Goal: Information Seeking & Learning: Find specific fact

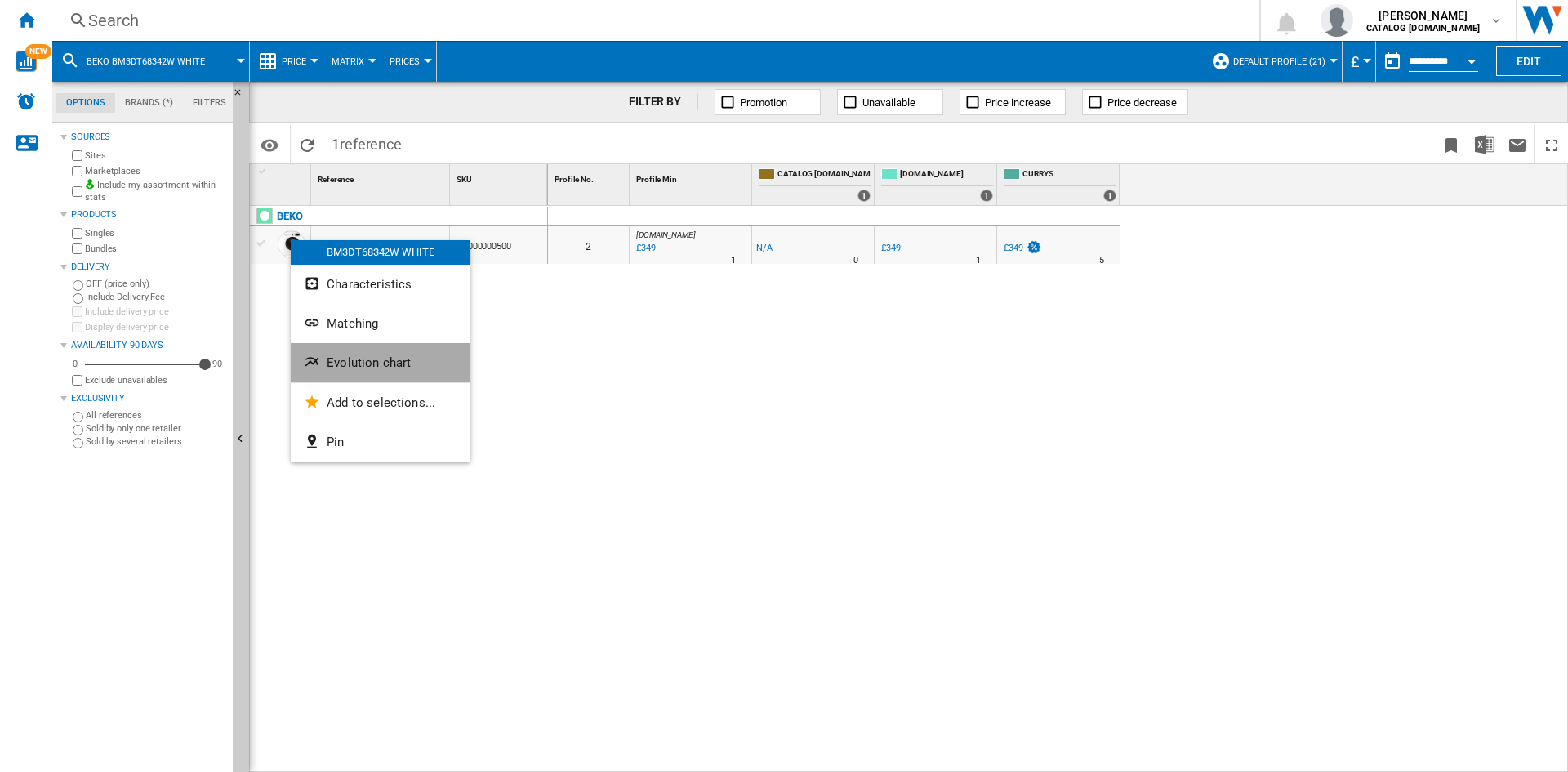
click at [382, 363] on span "Evolution chart" at bounding box center [369, 363] width 84 height 14
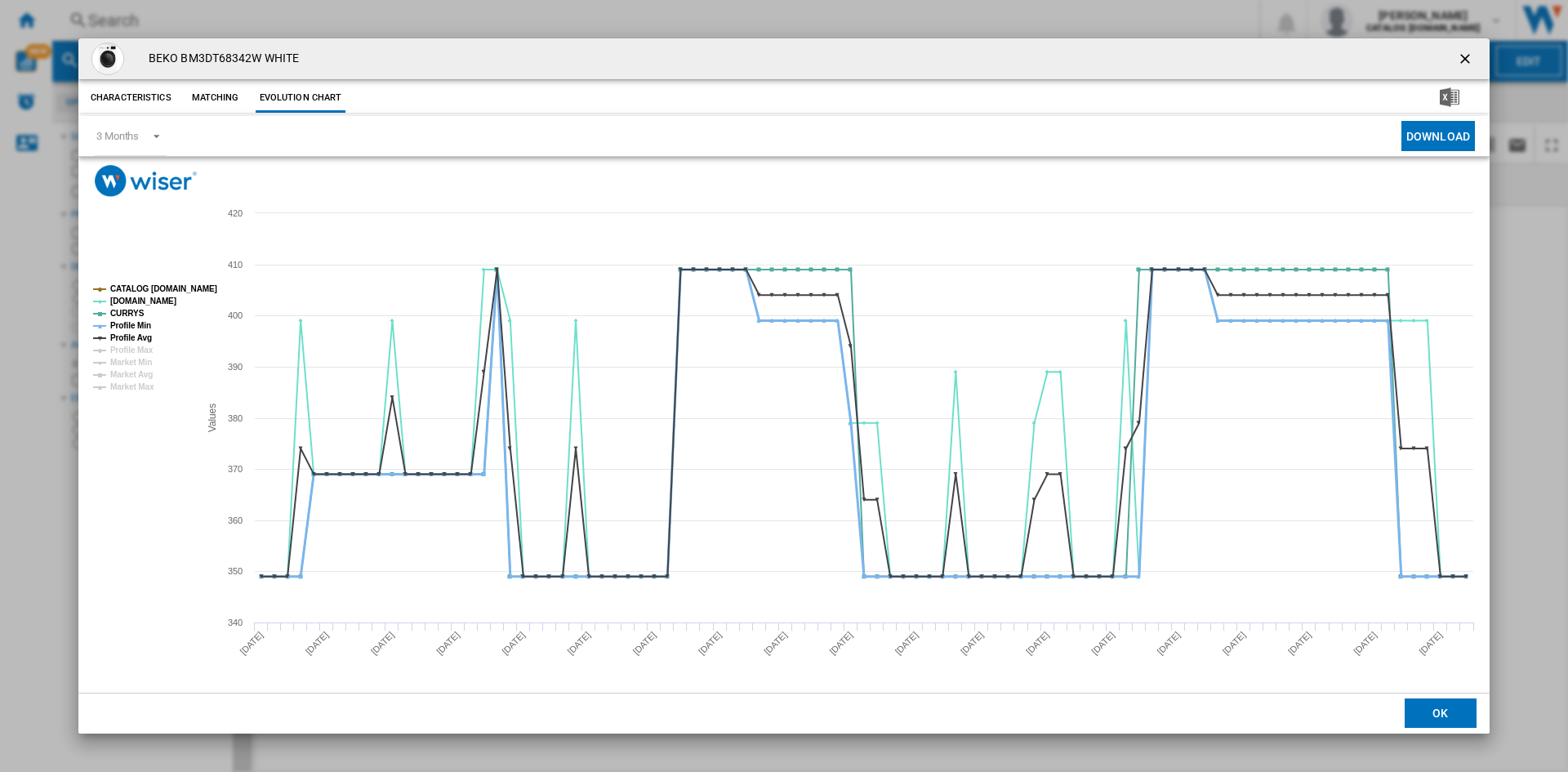
click at [133, 323] on tspan "Profile Min" at bounding box center [130, 325] width 41 height 9
click at [133, 333] on tspan "Profile Avg" at bounding box center [130, 338] width 42 height 9
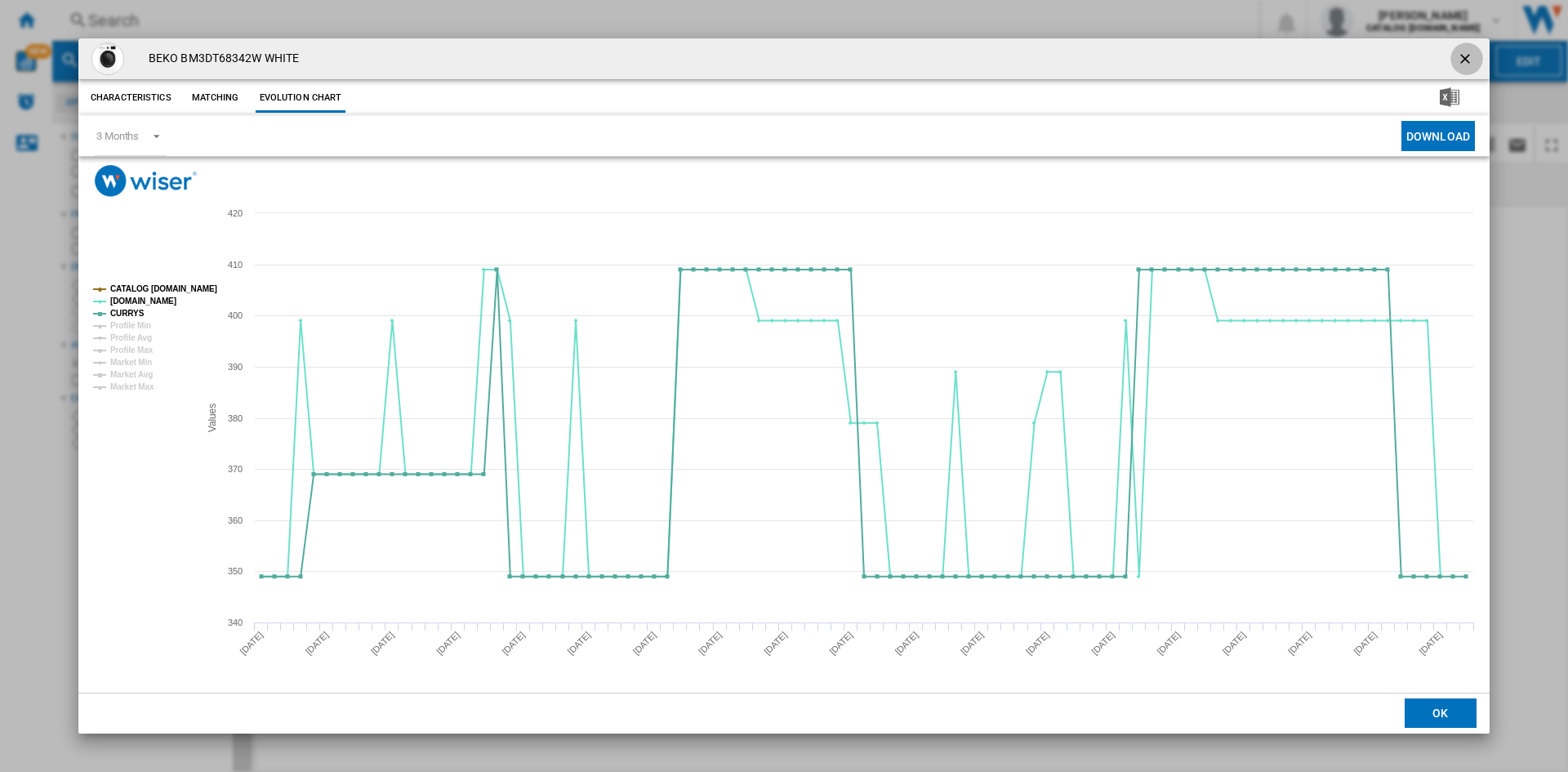
click at [1462, 56] on ng-md-icon "getI18NText('BUTTONS.CLOSE_DIALOG')" at bounding box center [1466, 61] width 20 height 20
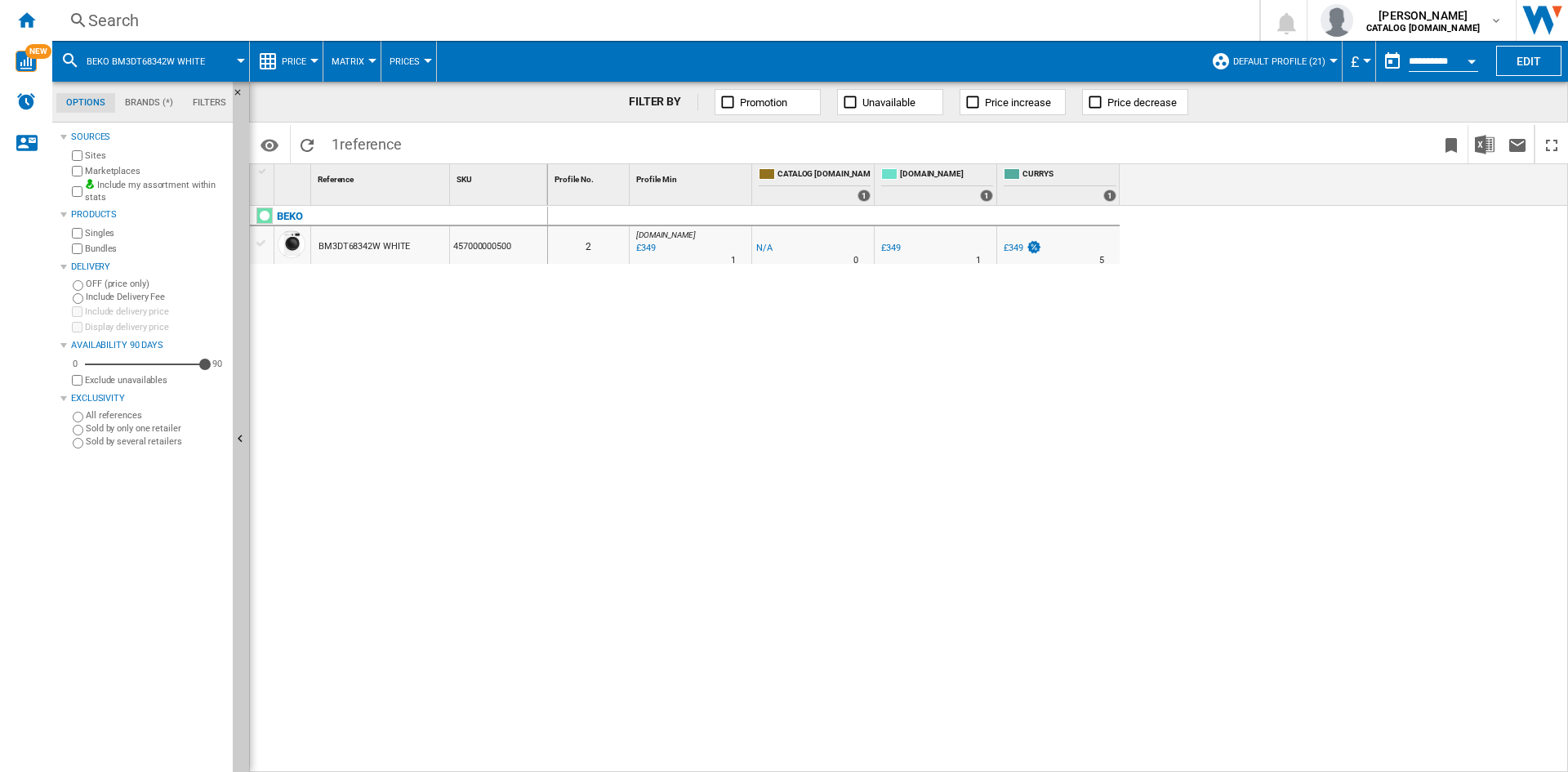
click at [127, 24] on div "Search" at bounding box center [652, 21] width 1128 height 23
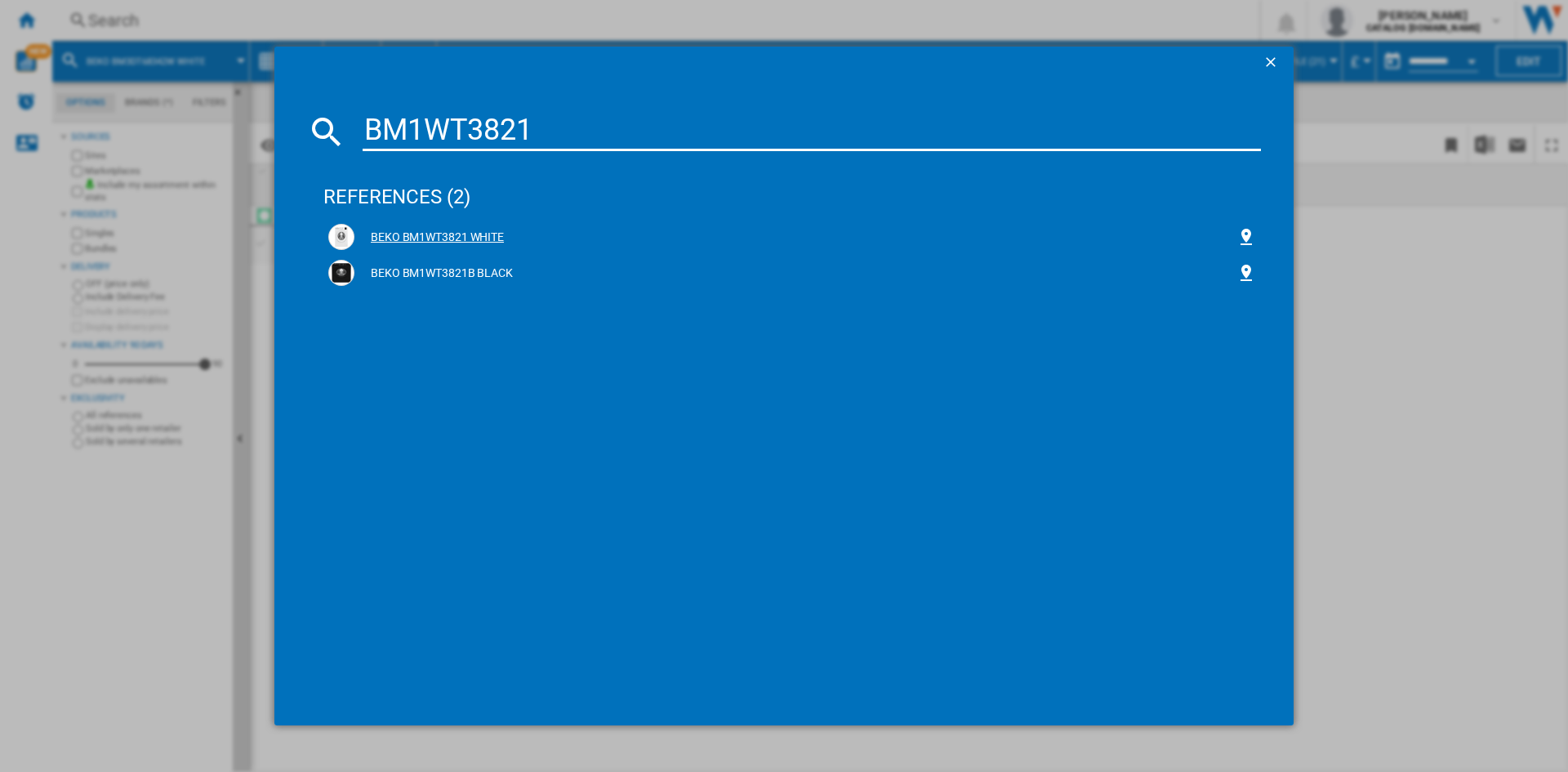
type input "BM1WT3821"
click at [422, 236] on div "BEKO BM1WT3821 WHITE" at bounding box center [795, 238] width 882 height 16
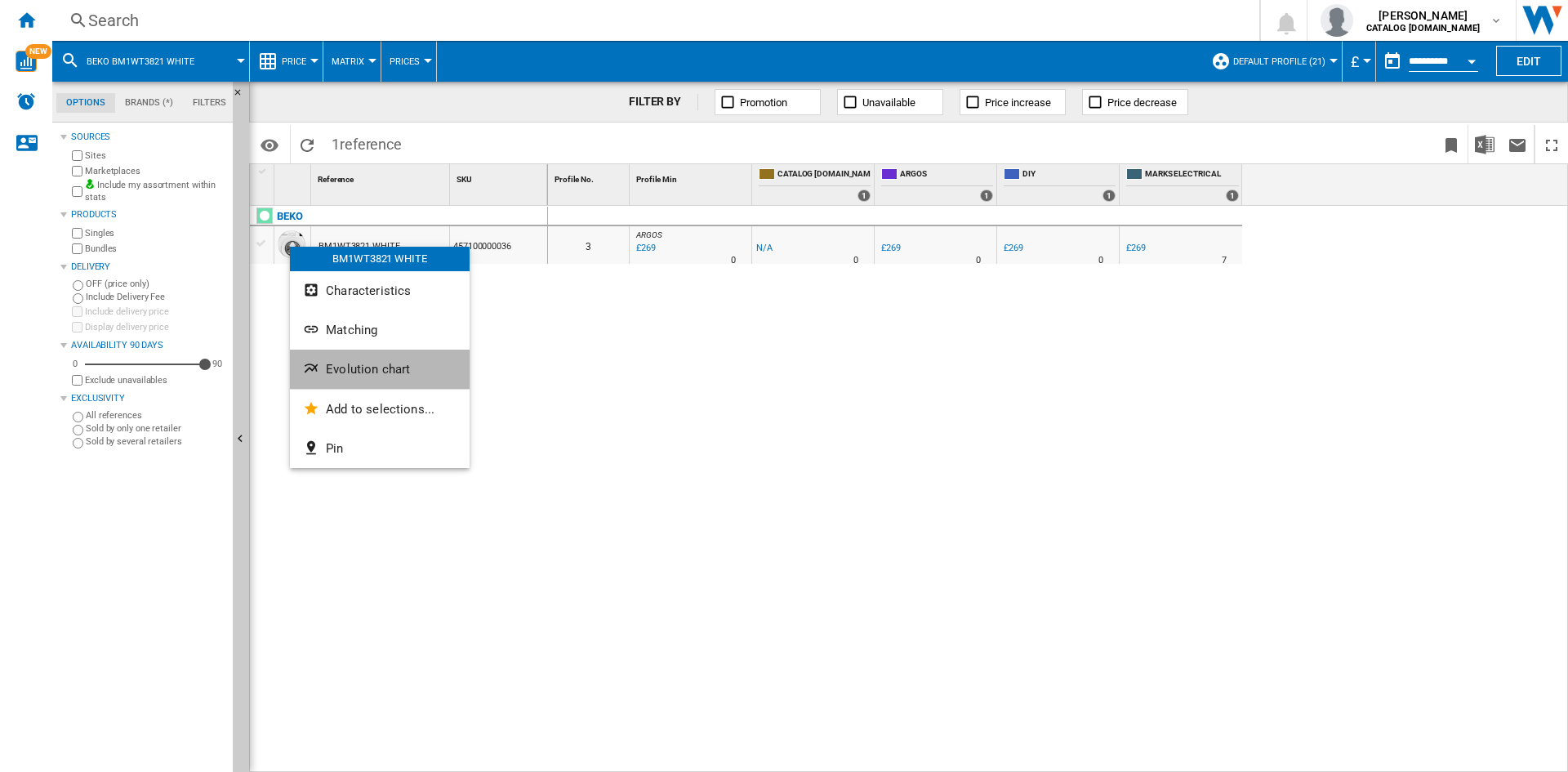
click at [376, 365] on span "Evolution chart" at bounding box center [368, 369] width 84 height 14
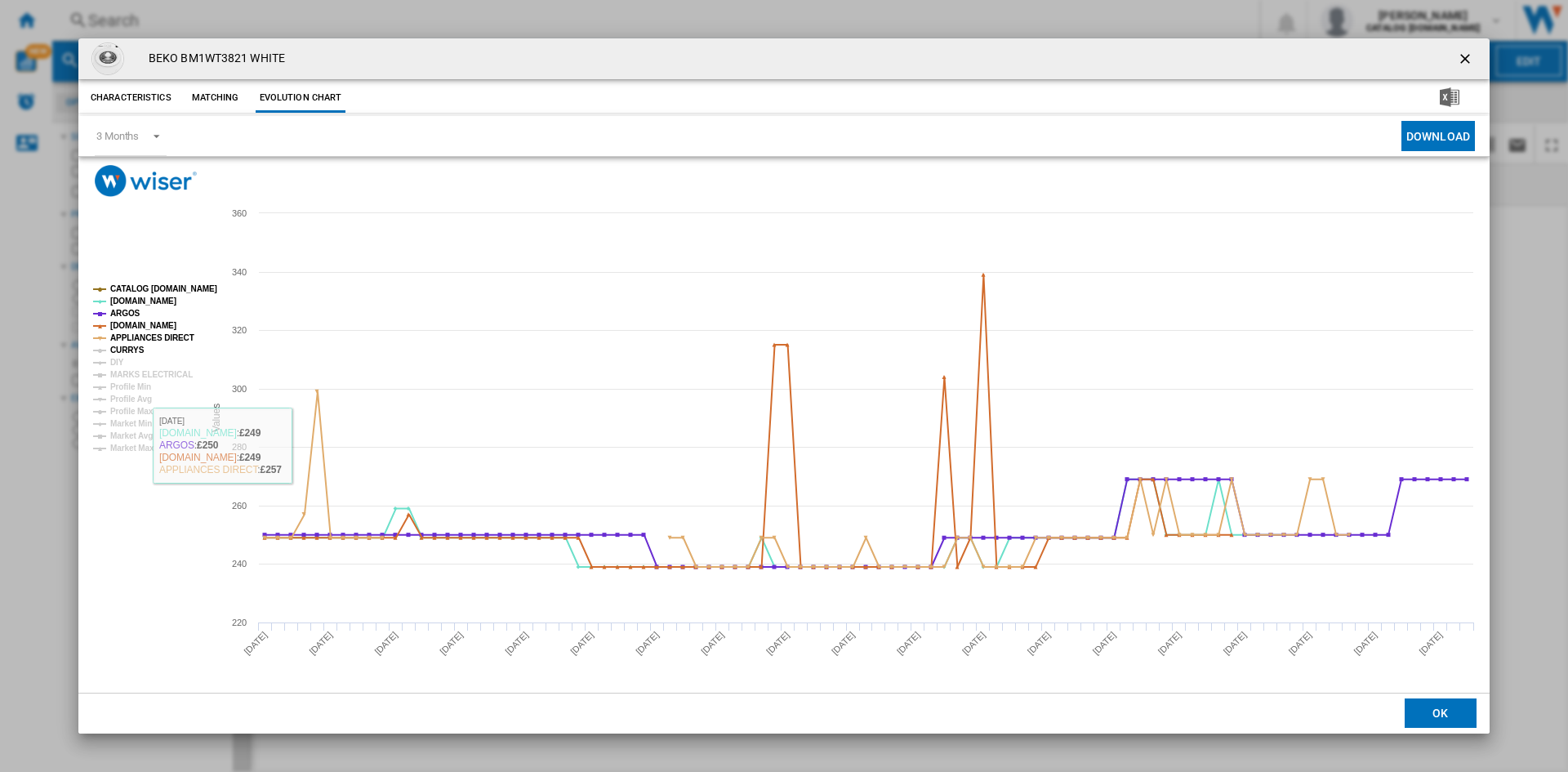
drag, startPoint x: 126, startPoint y: 348, endPoint x: 116, endPoint y: 359, distance: 14.9
click at [124, 348] on tspan "CURRYS" at bounding box center [127, 350] width 34 height 9
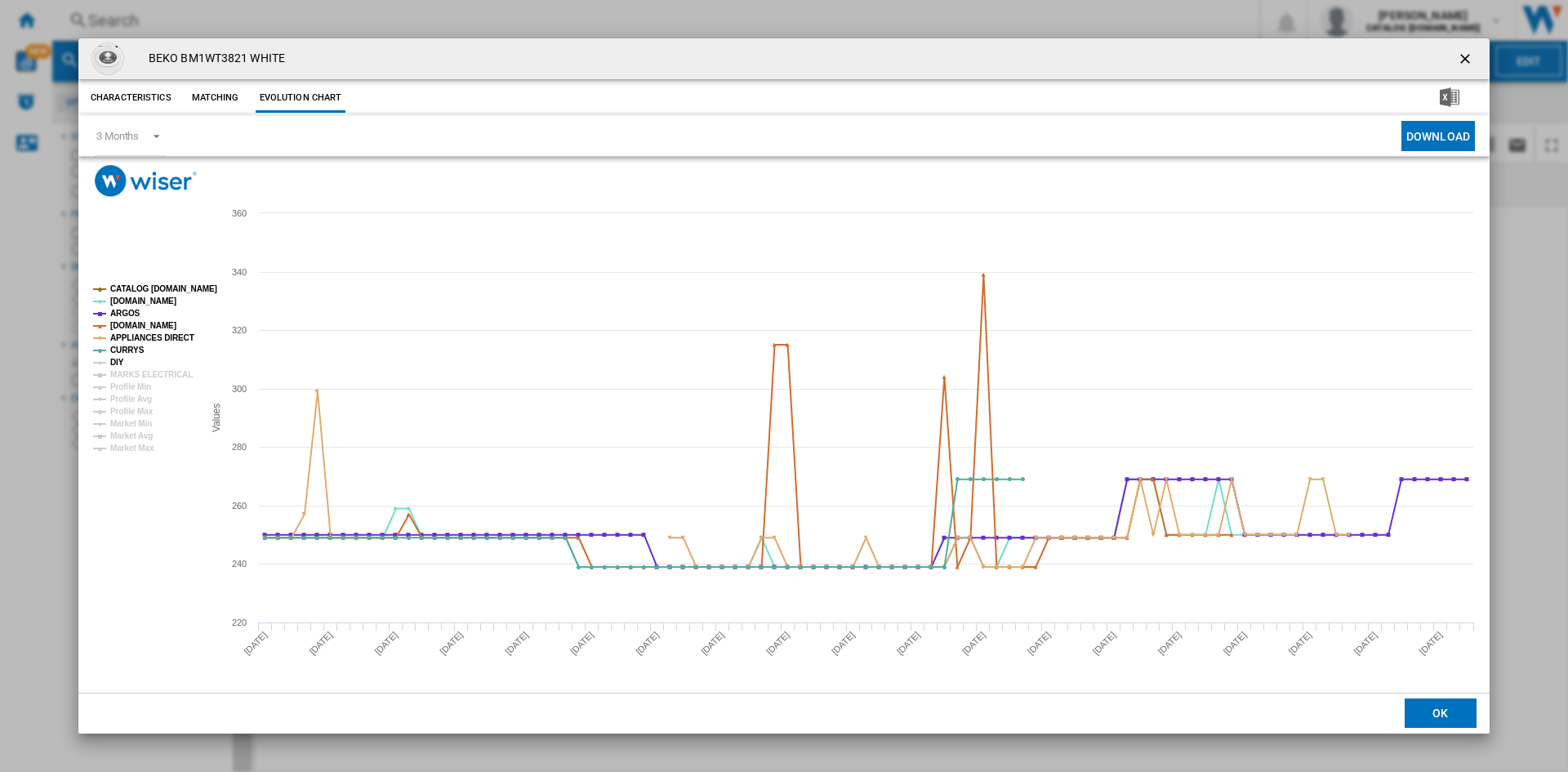
click at [114, 365] on tspan "DIY" at bounding box center [117, 362] width 14 height 9
click at [143, 373] on tspan "MARKS ELECTRICAL" at bounding box center [151, 374] width 82 height 9
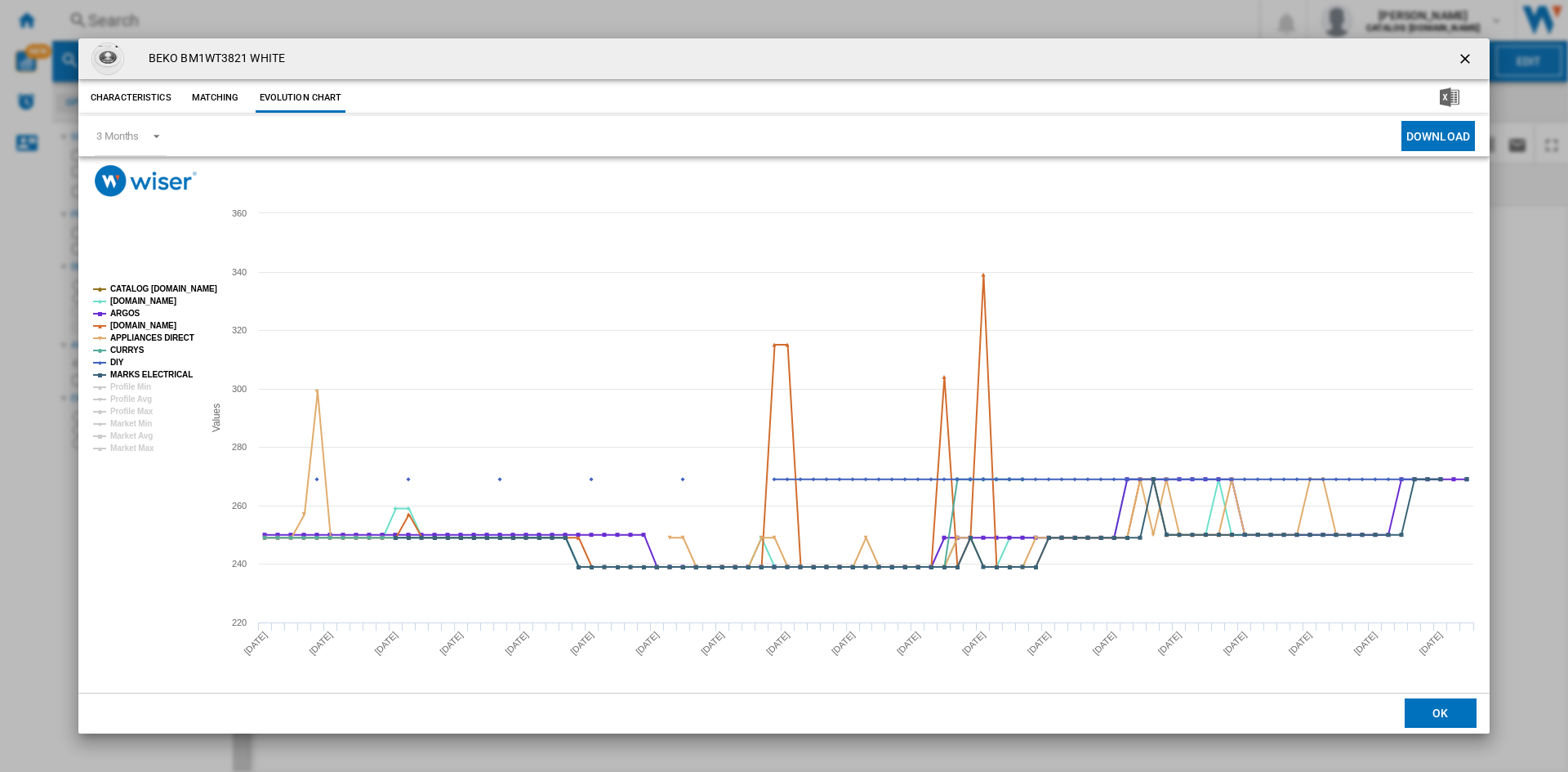
drag, startPoint x: 1469, startPoint y: 55, endPoint x: 1456, endPoint y: 60, distance: 13.9
click at [1469, 55] on ng-md-icon "getI18NText('BUTTONS.CLOSE_DIALOG')" at bounding box center [1466, 61] width 20 height 20
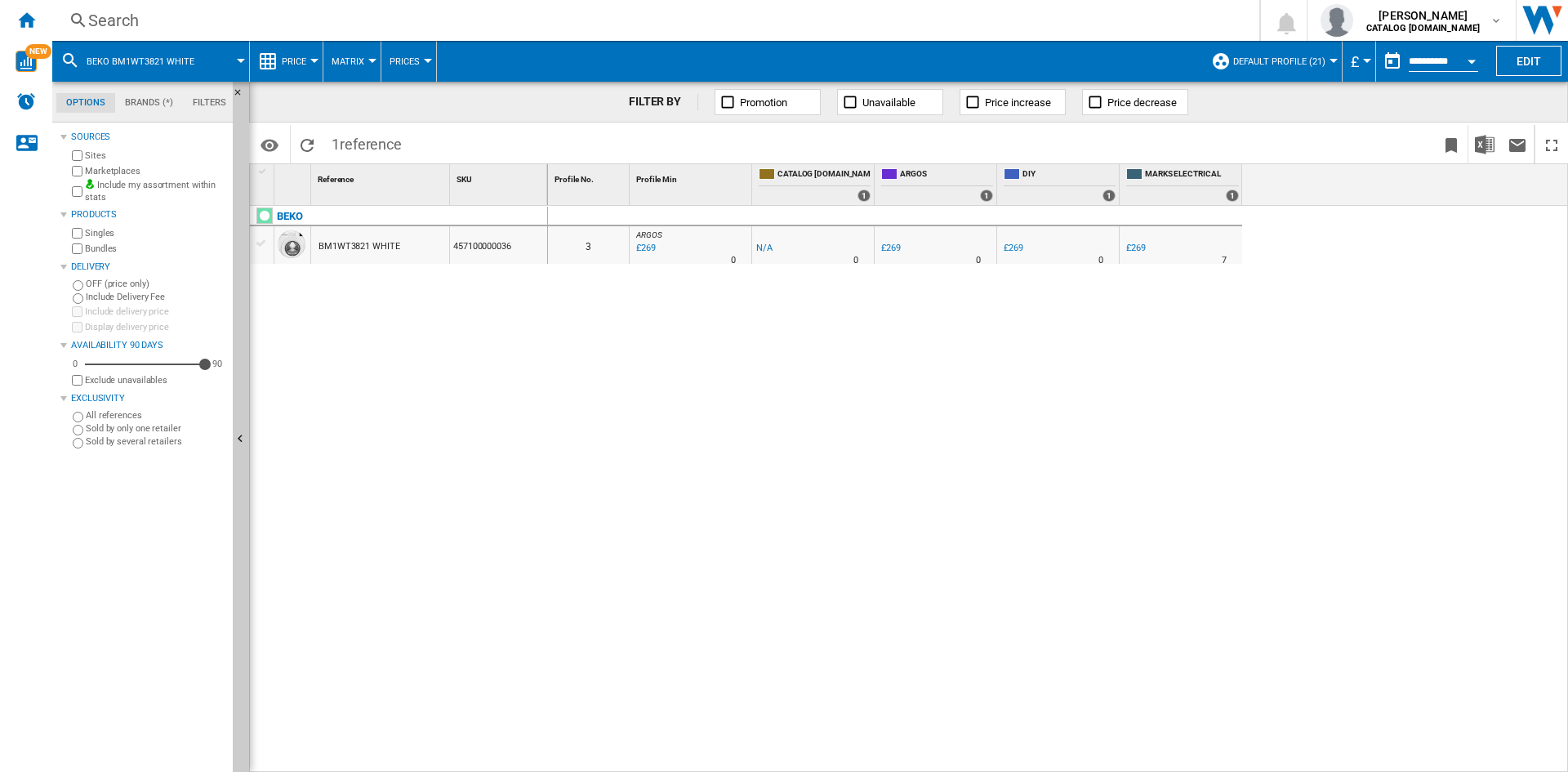
click at [132, 18] on div "Search" at bounding box center [652, 21] width 1128 height 23
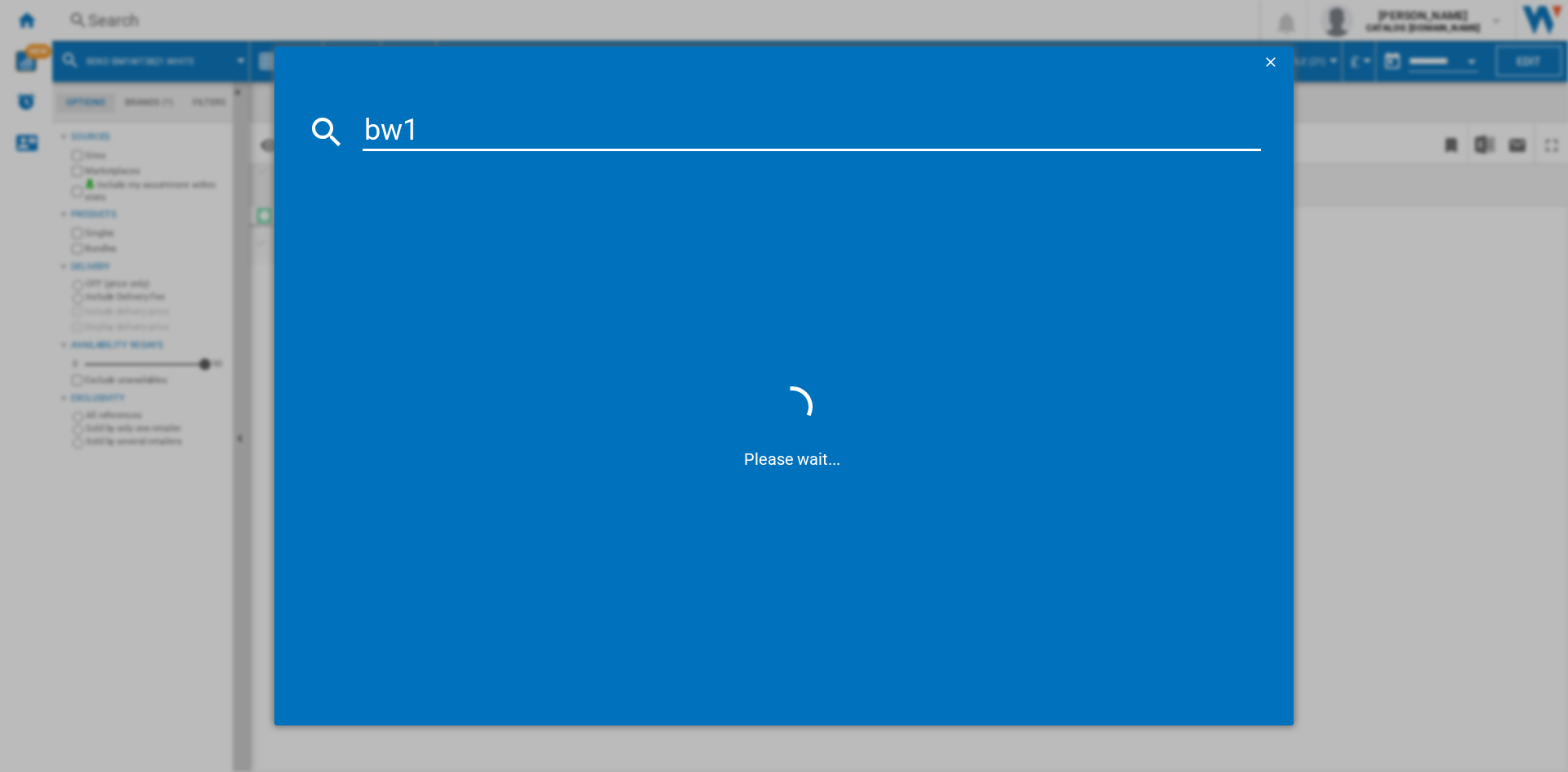
type input "bw1"
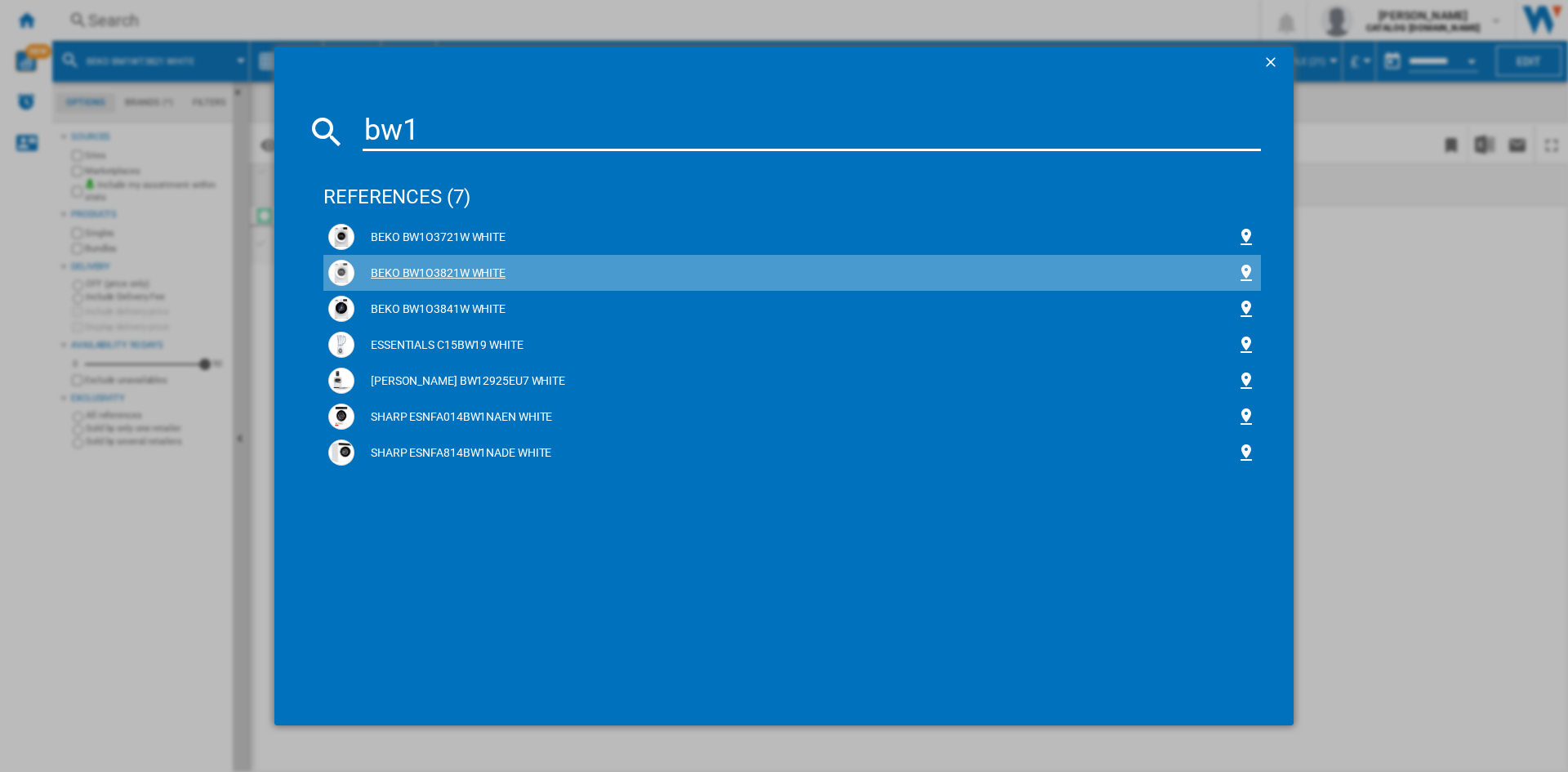
click at [449, 271] on div "BEKO BW1O3821W WHITE" at bounding box center [795, 273] width 882 height 16
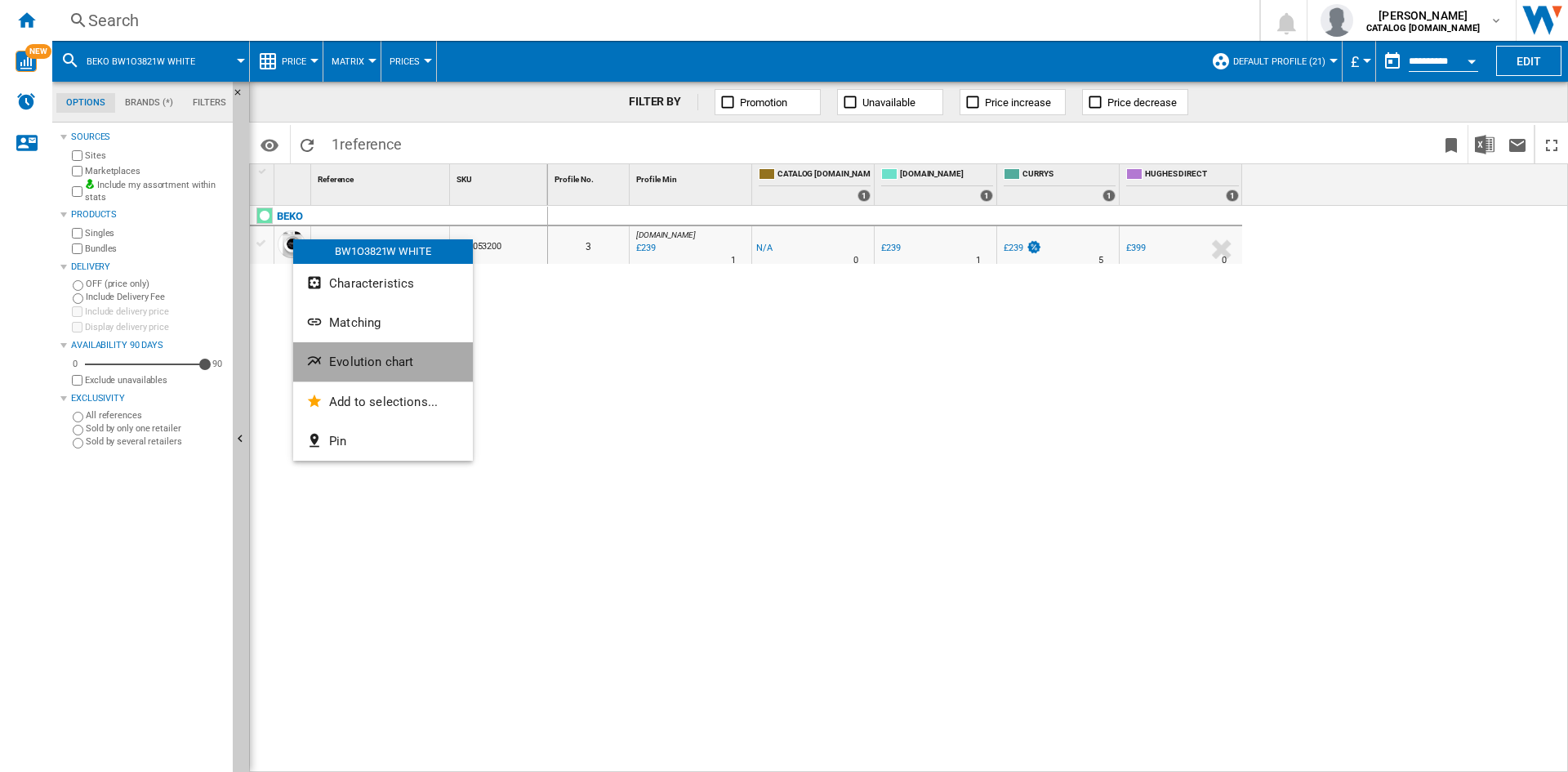
click at [365, 360] on span "Evolution chart" at bounding box center [371, 362] width 84 height 14
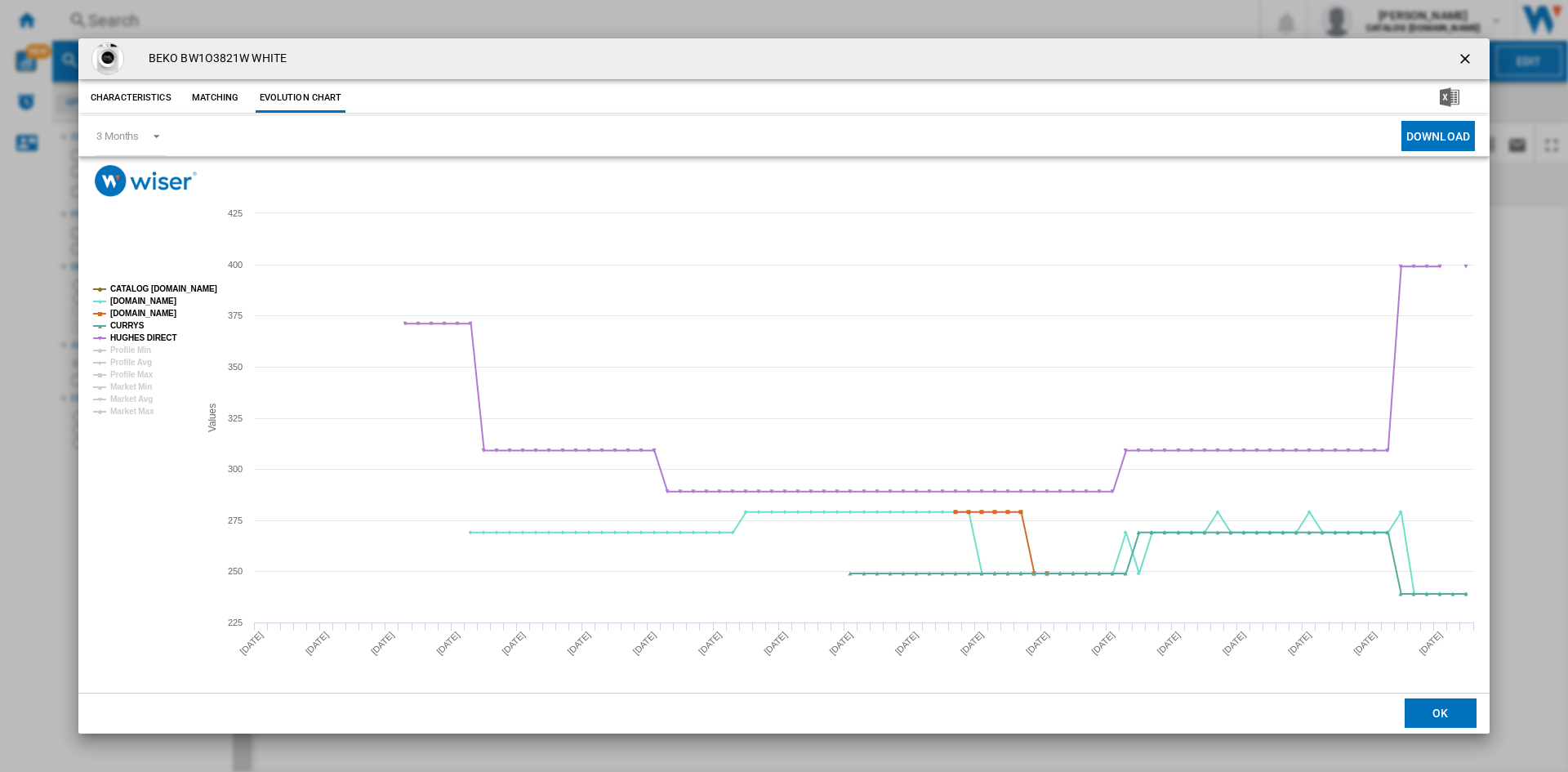
drag, startPoint x: 1466, startPoint y: 57, endPoint x: 1403, endPoint y: 63, distance: 63.3
click at [1466, 57] on ng-md-icon "getI18NText('BUTTONS.CLOSE_DIALOG')" at bounding box center [1466, 61] width 20 height 20
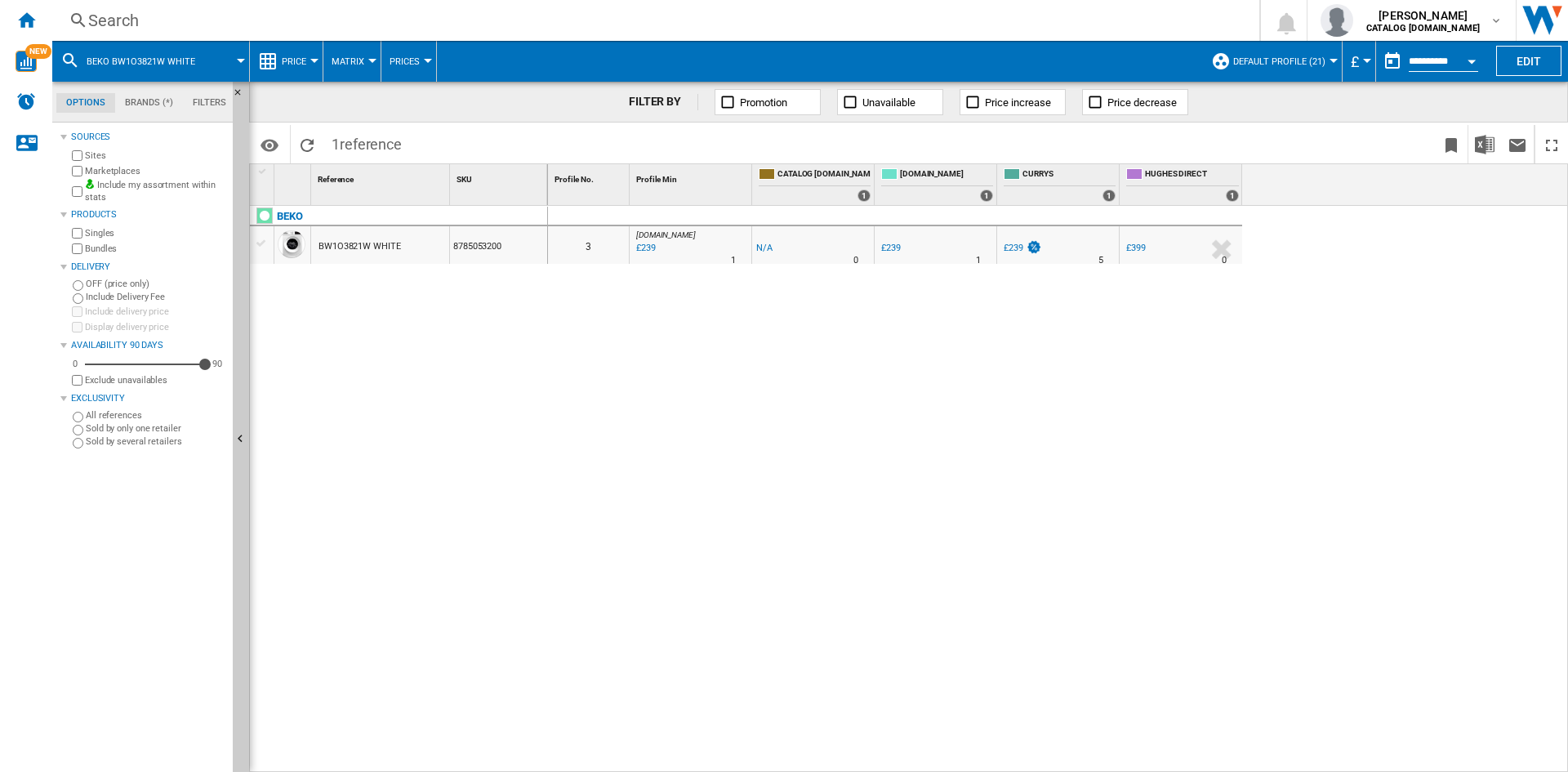
click at [123, 24] on div "Search" at bounding box center [652, 21] width 1128 height 23
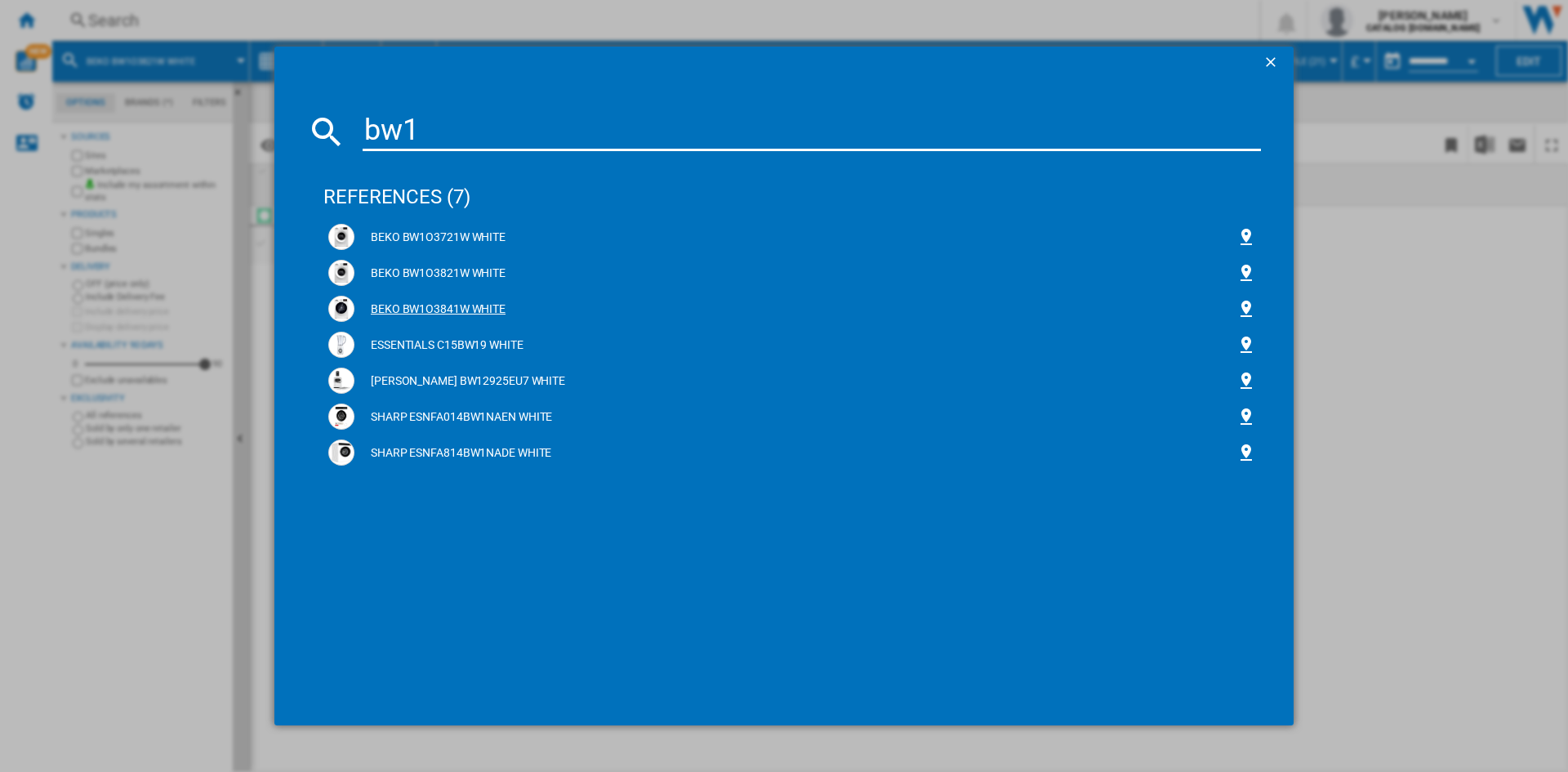
type input "bw1"
click at [423, 307] on div "BEKO BW1O3841W WHITE" at bounding box center [795, 309] width 882 height 16
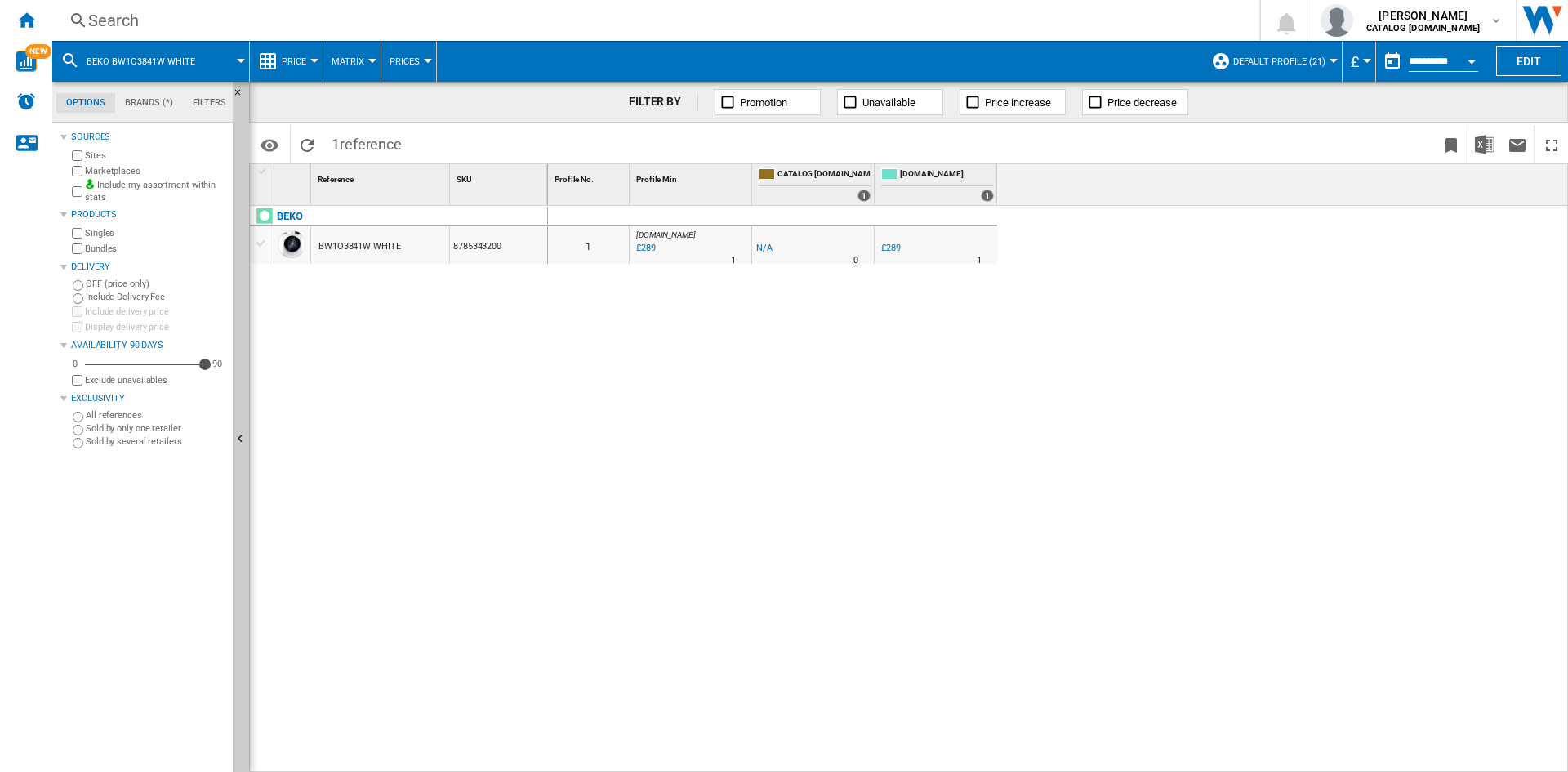
click at [110, 22] on div "Search" at bounding box center [652, 21] width 1128 height 23
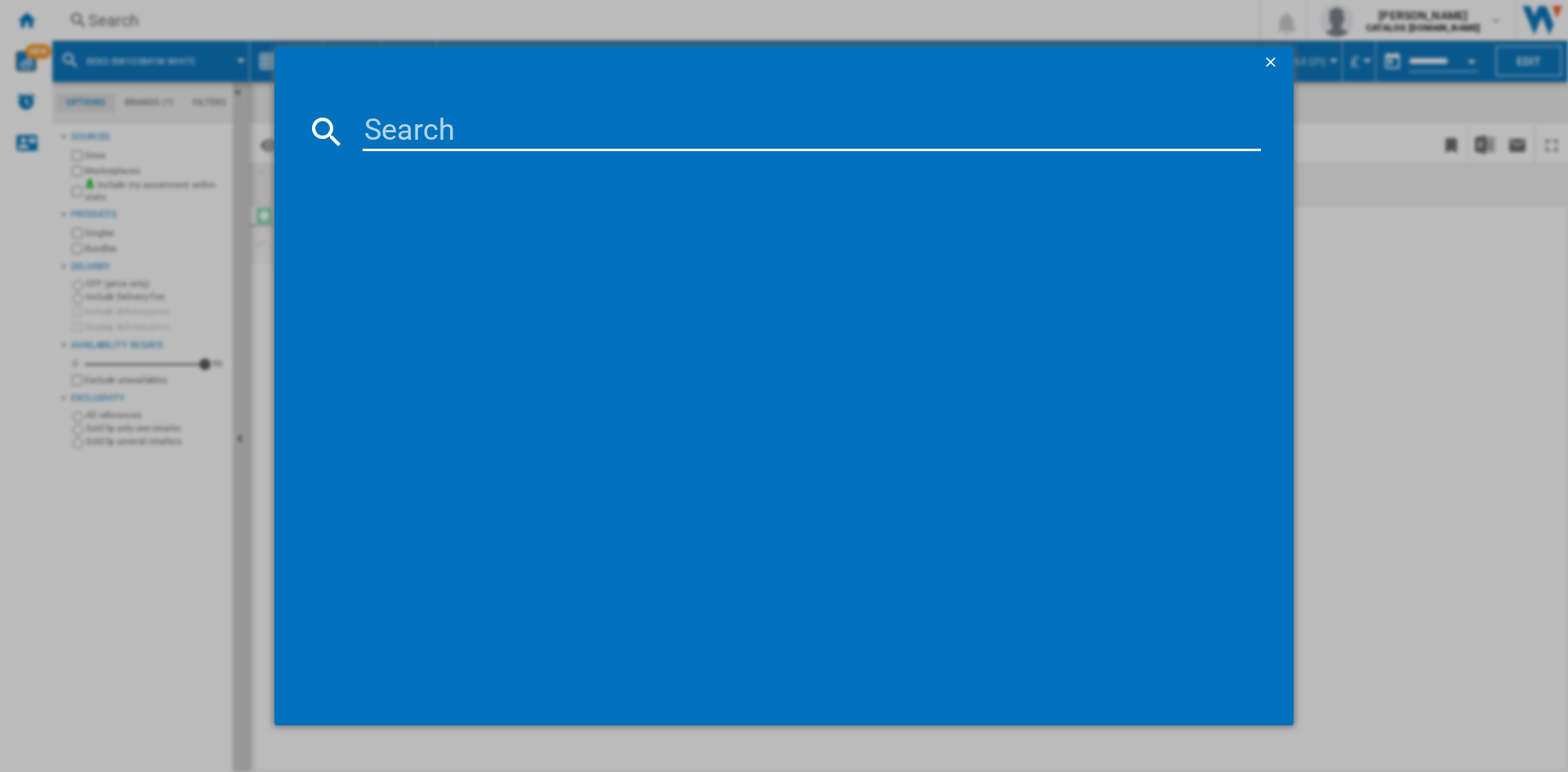
click at [440, 134] on input at bounding box center [811, 131] width 898 height 39
paste input "BM3WT3841W"
type input "BM3WT3841W"
click at [438, 233] on div "BEKO BM3WT3841W WHITE" at bounding box center [795, 238] width 882 height 16
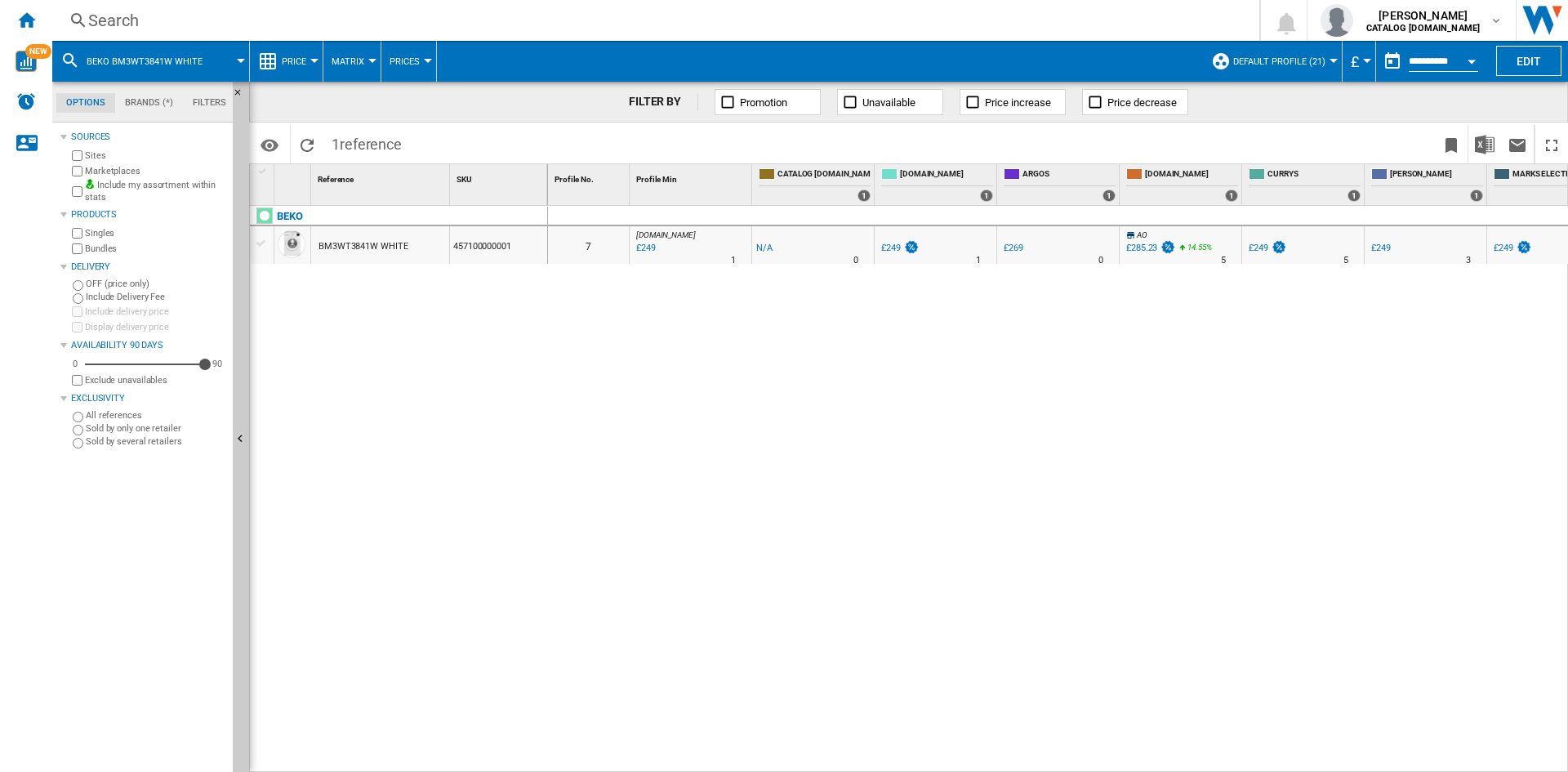
click at [110, 21] on div "Search" at bounding box center [652, 21] width 1128 height 23
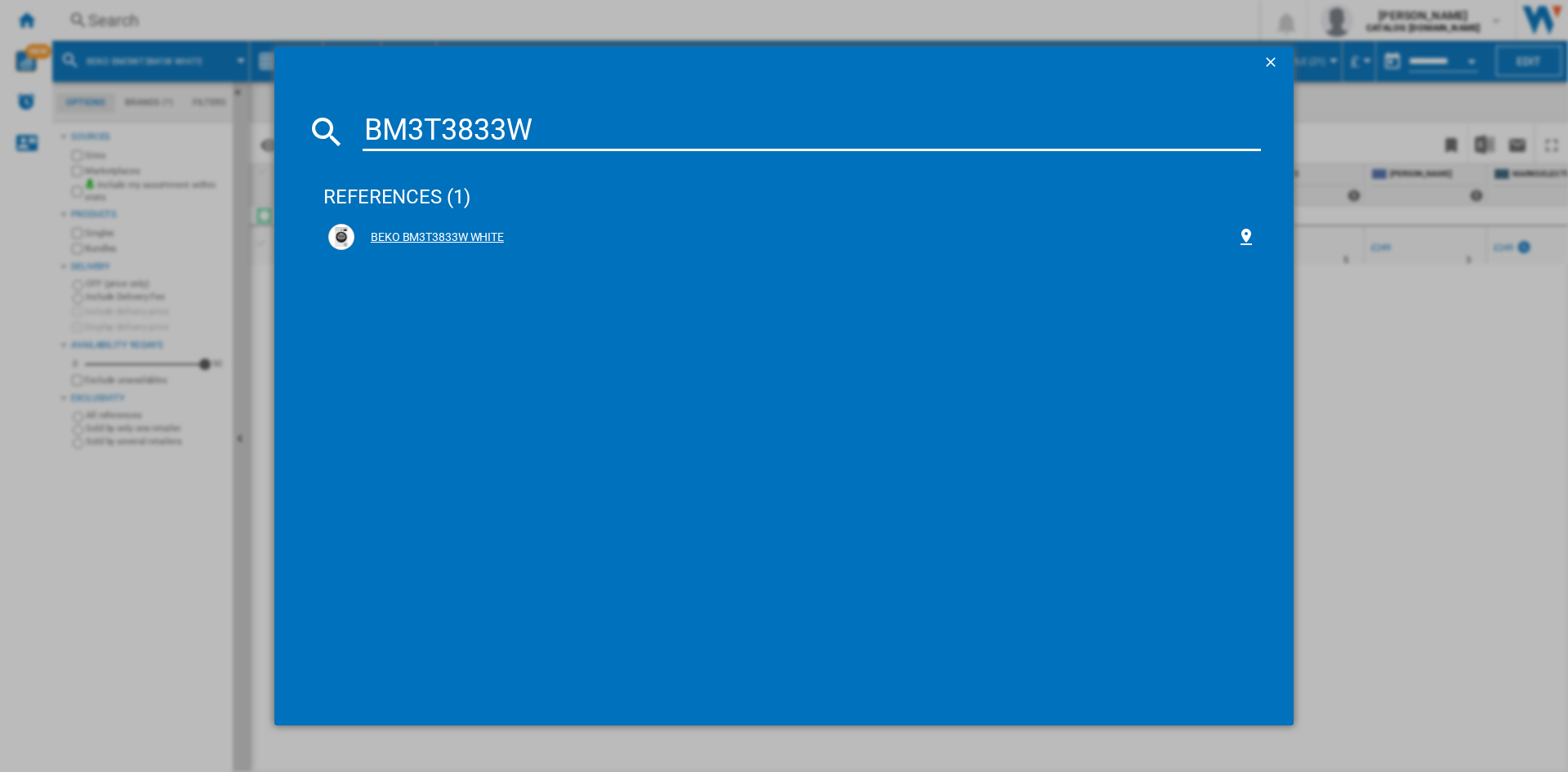
type input "BM3T3833W"
click at [423, 239] on div "BEKO BM3T3833W WHITE" at bounding box center [795, 238] width 882 height 16
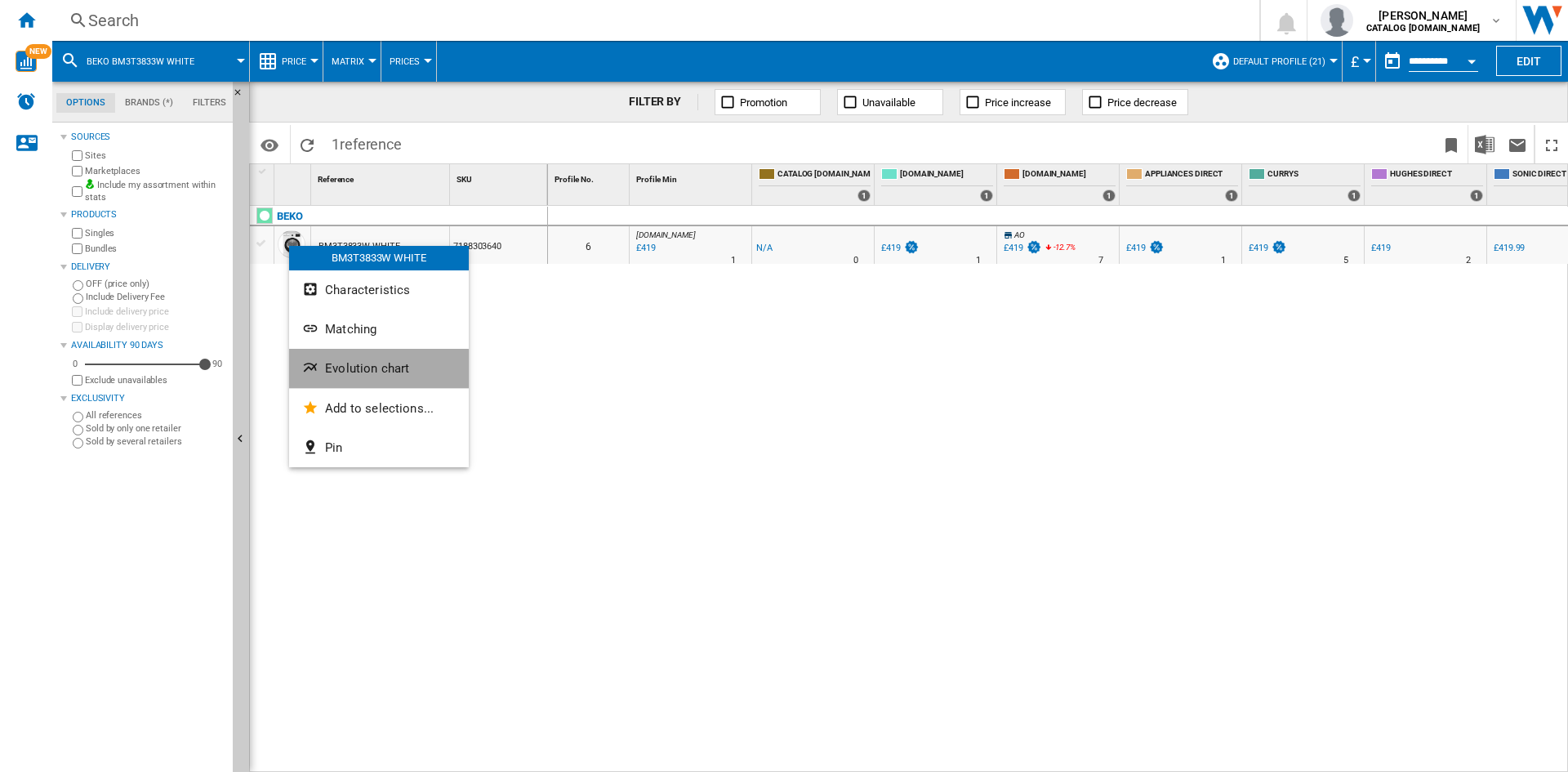
click at [368, 376] on button "Evolution chart" at bounding box center [378, 368] width 180 height 39
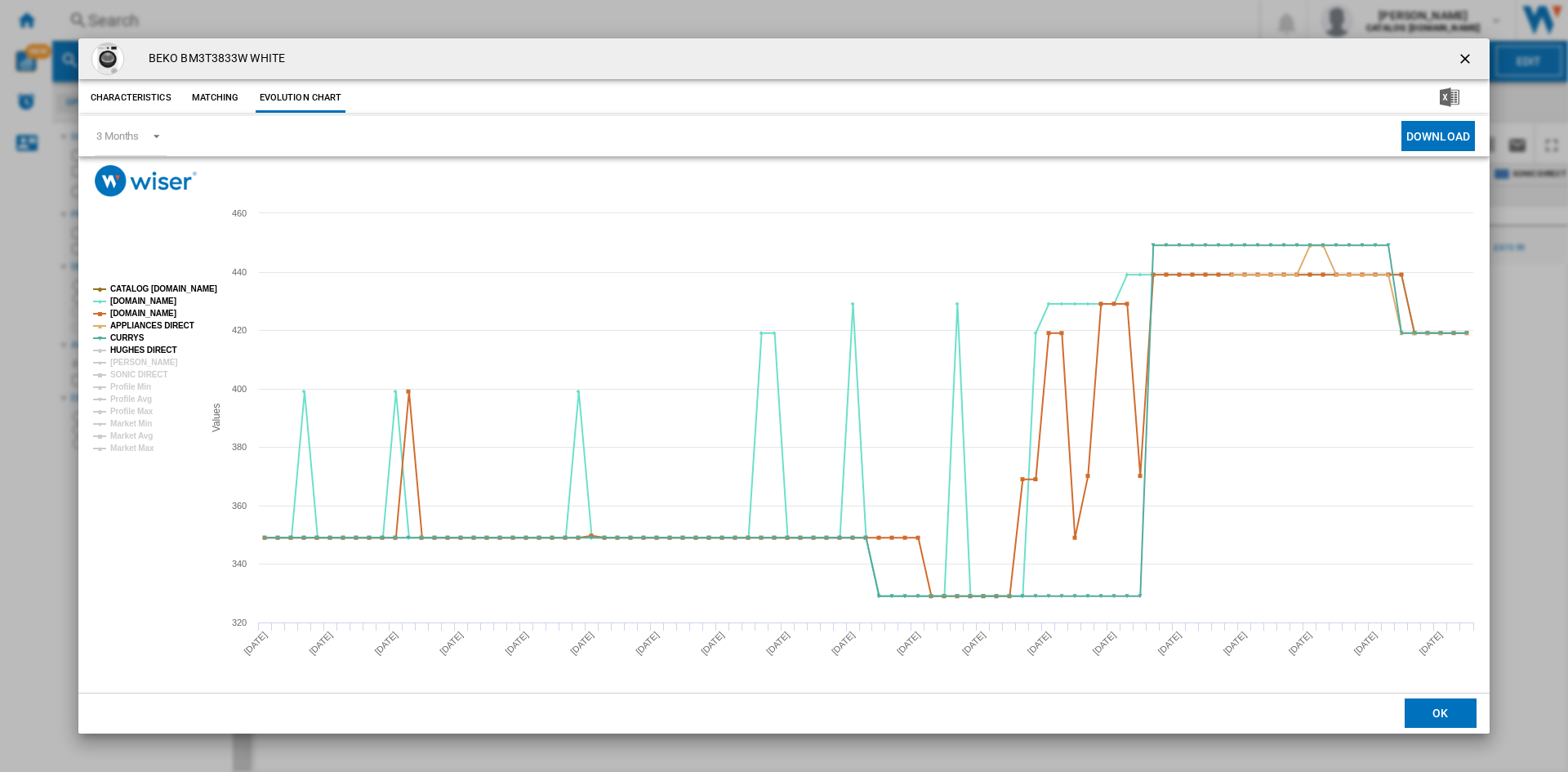
click at [119, 350] on tspan "HUGHES DIRECT" at bounding box center [143, 350] width 66 height 9
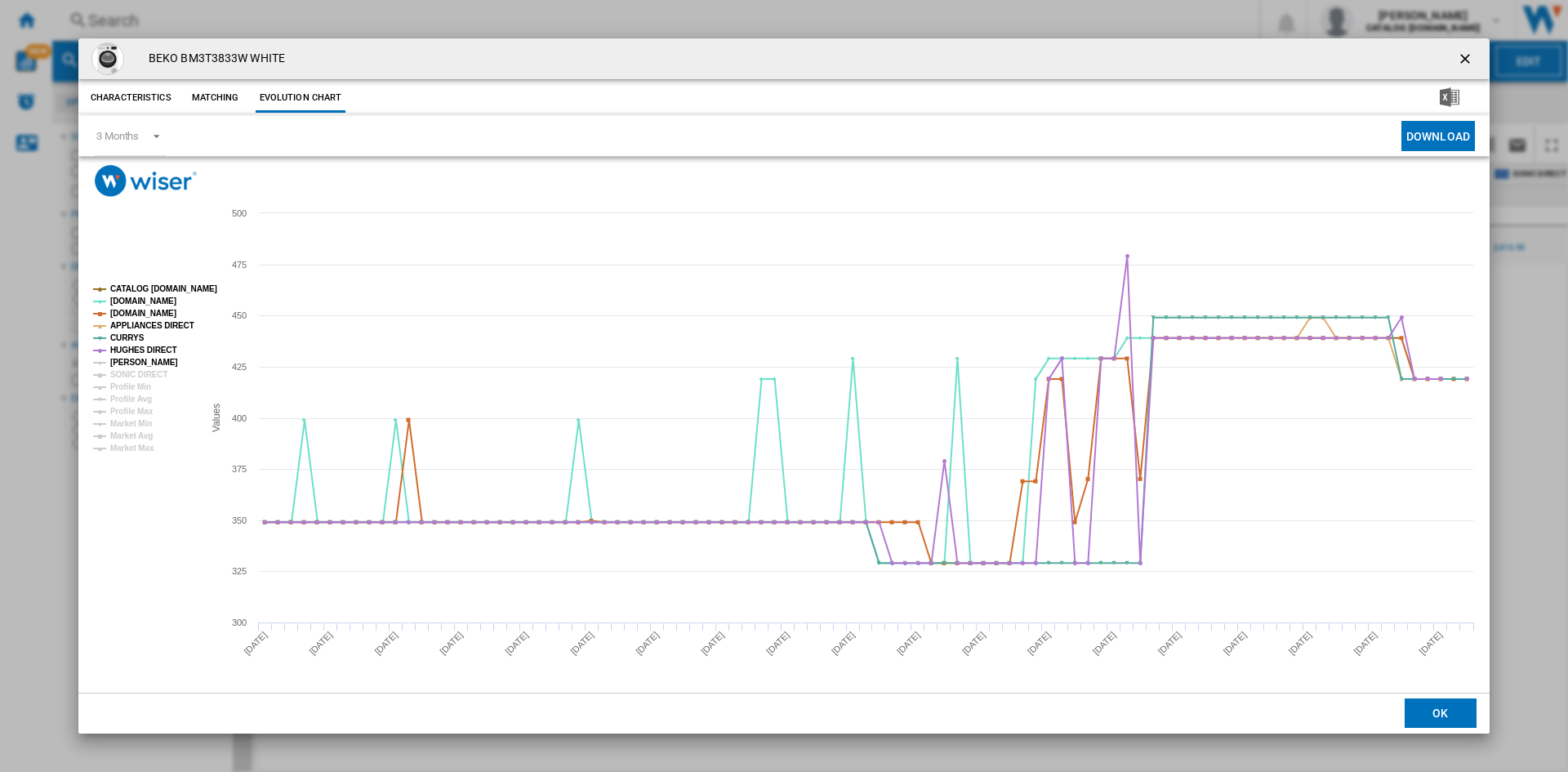
click at [125, 365] on tspan "[PERSON_NAME]" at bounding box center [144, 362] width 68 height 9
click at [130, 373] on tspan "SONIC DIRECT" at bounding box center [138, 374] width 57 height 9
click at [1469, 52] on ng-md-icon "getI18NText('BUTTONS.CLOSE_DIALOG')" at bounding box center [1466, 61] width 20 height 20
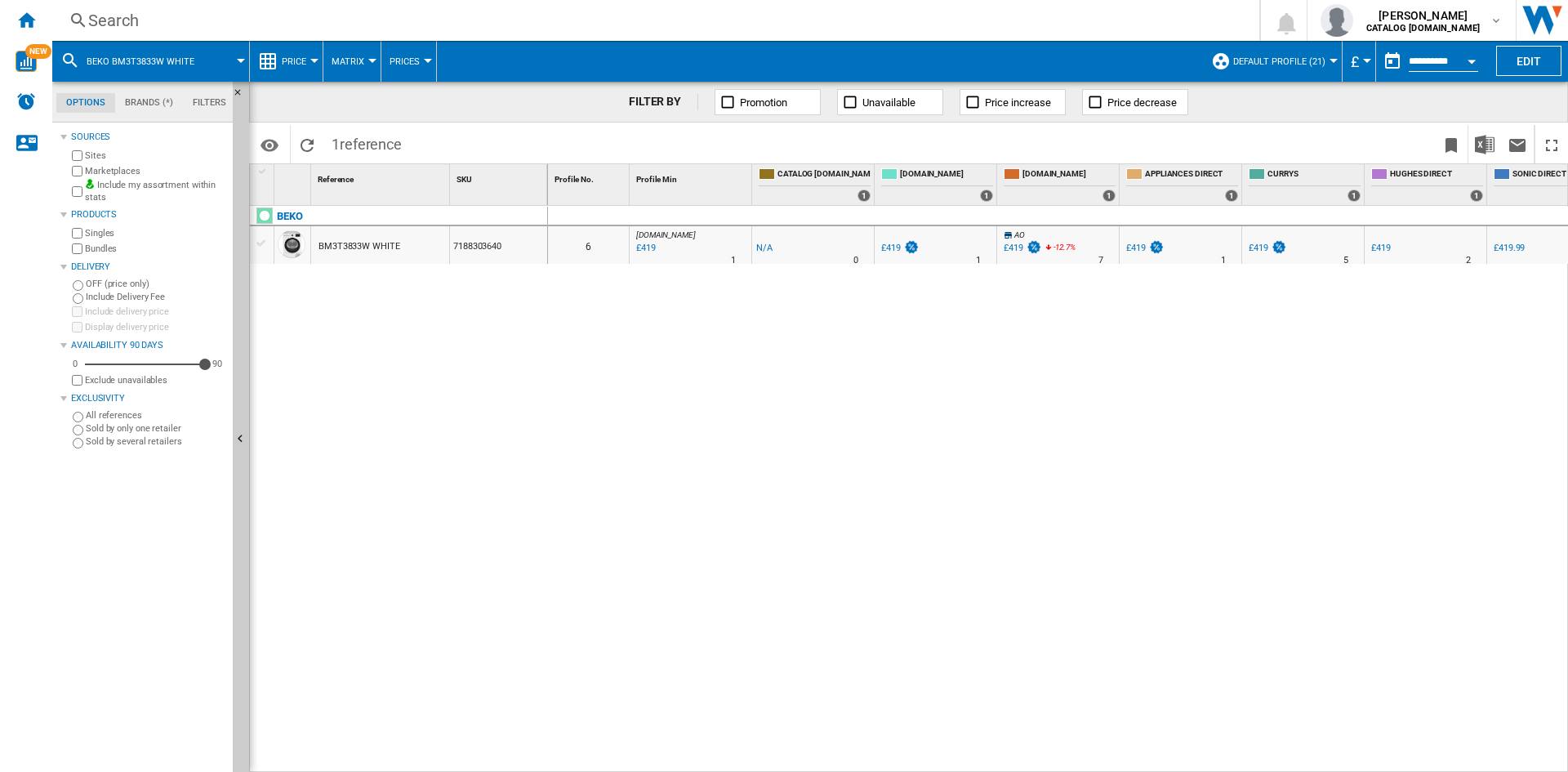
click at [110, 10] on div "Search Search 0 [PERSON_NAME] CATALOG [DOMAIN_NAME] CATALOG [DOMAIN_NAME] My se…" at bounding box center [809, 21] width 1515 height 41
click at [115, 26] on div "Search" at bounding box center [652, 21] width 1128 height 23
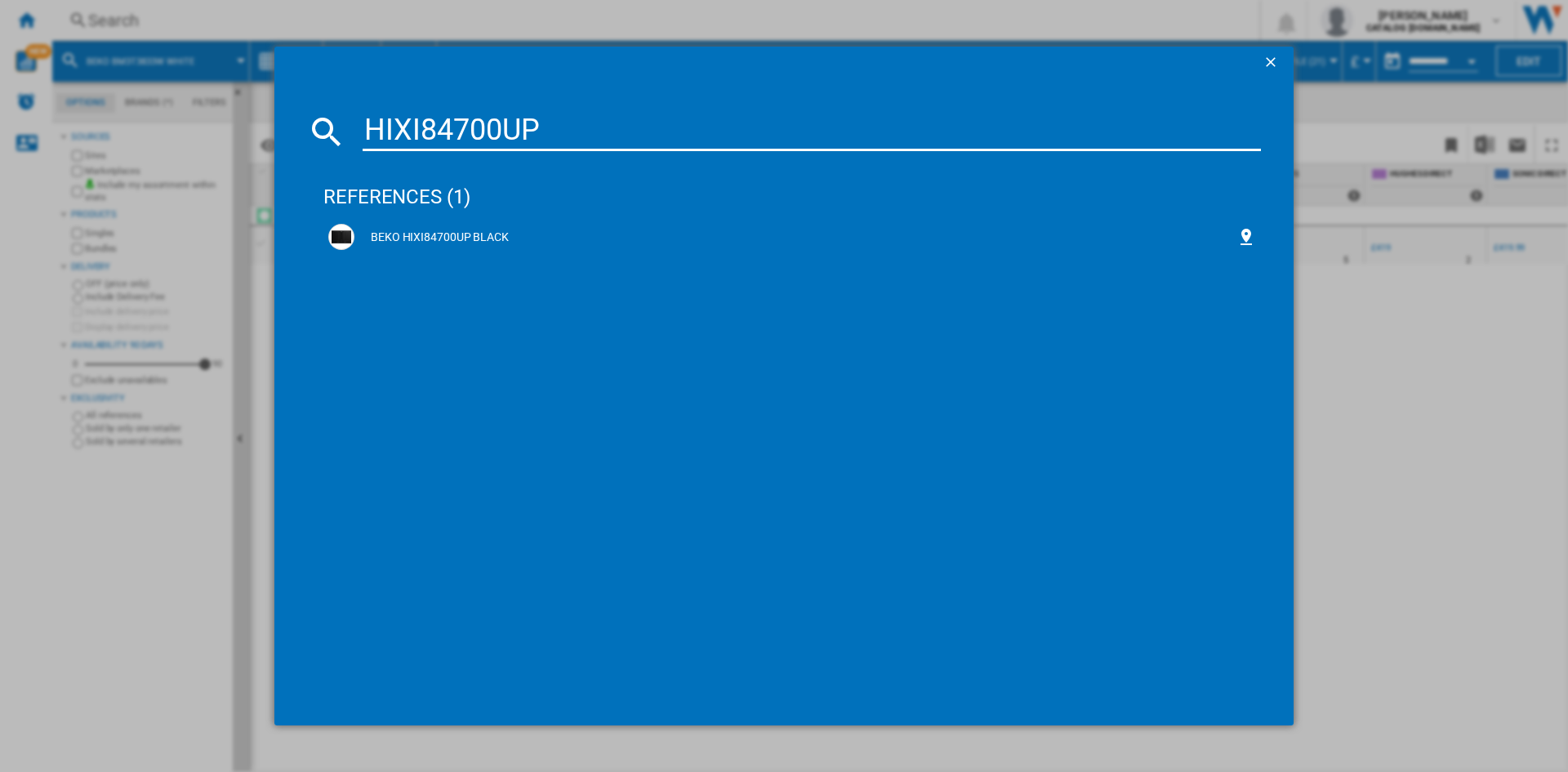
type input "HIXI84700UP"
click at [415, 228] on div "BEKO HIXI84700UP BLACK" at bounding box center [792, 236] width 927 height 26
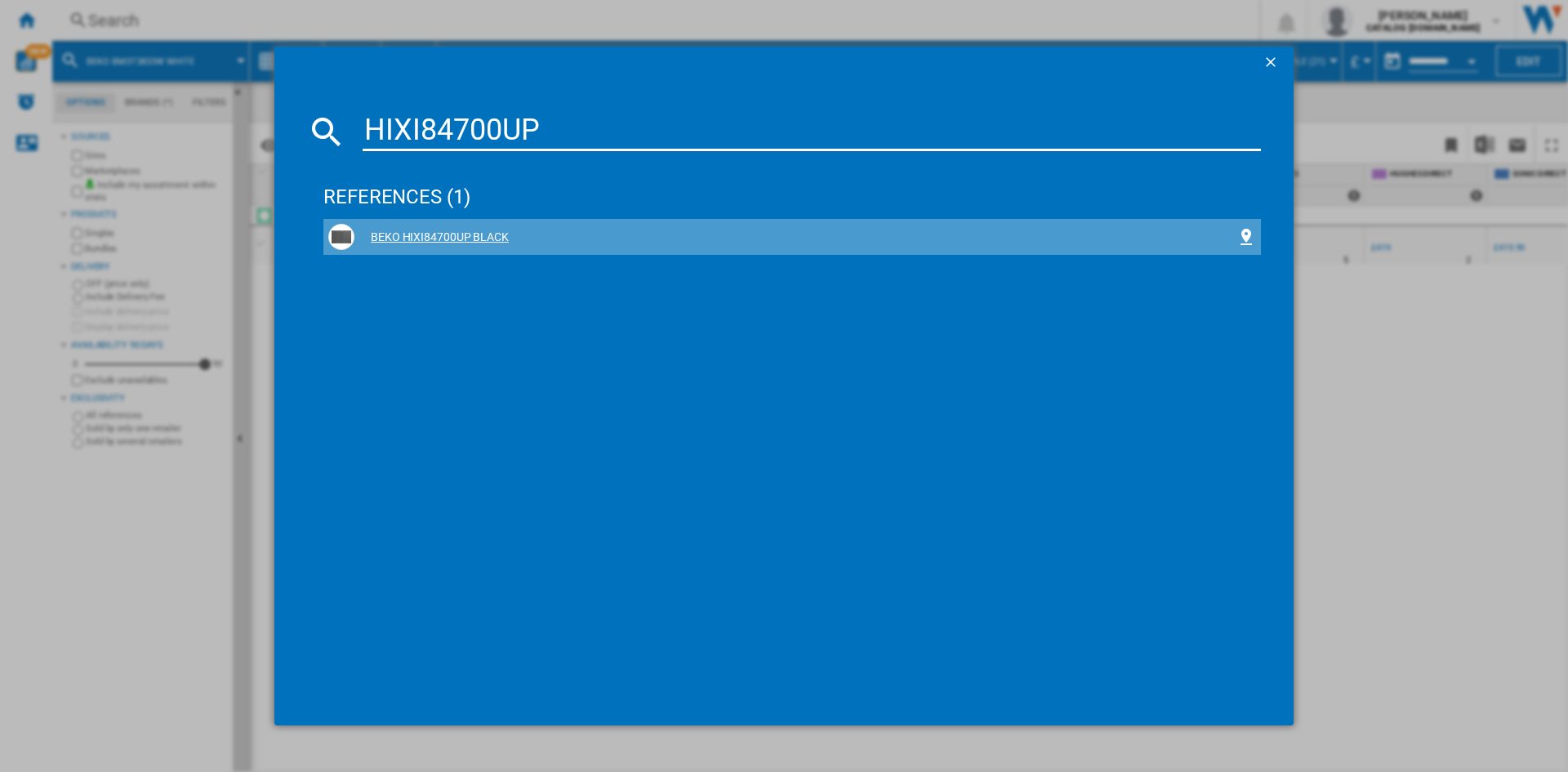
click at [431, 235] on div "BEKO HIXI84700UP BLACK" at bounding box center [795, 238] width 882 height 16
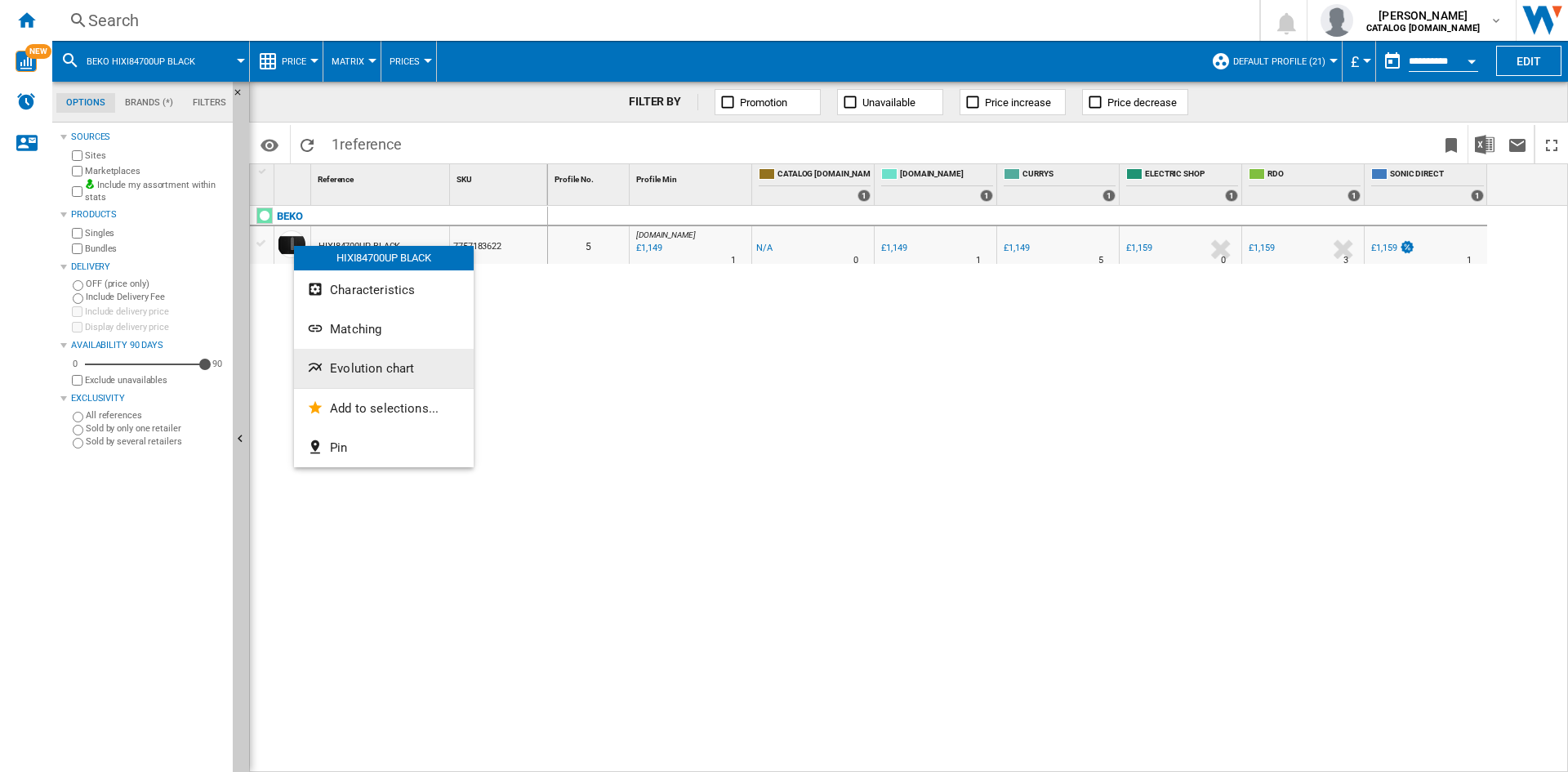
click at [368, 375] on button "Evolution chart" at bounding box center [383, 368] width 180 height 39
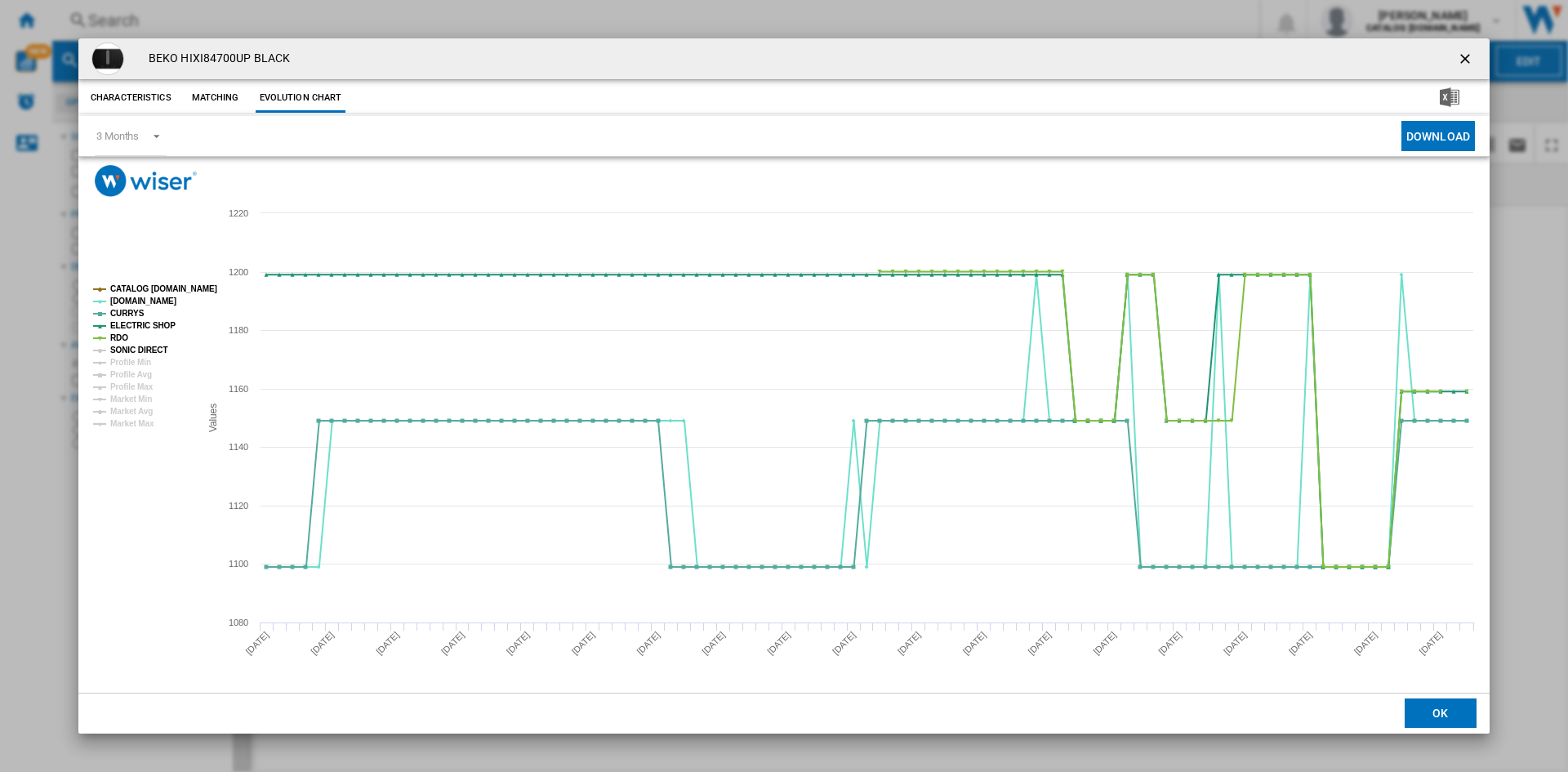
click at [131, 355] on tspan "SONIC DIRECT" at bounding box center [138, 350] width 57 height 9
drag, startPoint x: 1466, startPoint y: 52, endPoint x: 1354, endPoint y: 97, distance: 120.7
click at [1466, 53] on ng-md-icon "getI18NText('BUTTONS.CLOSE_DIALOG')" at bounding box center [1466, 61] width 20 height 20
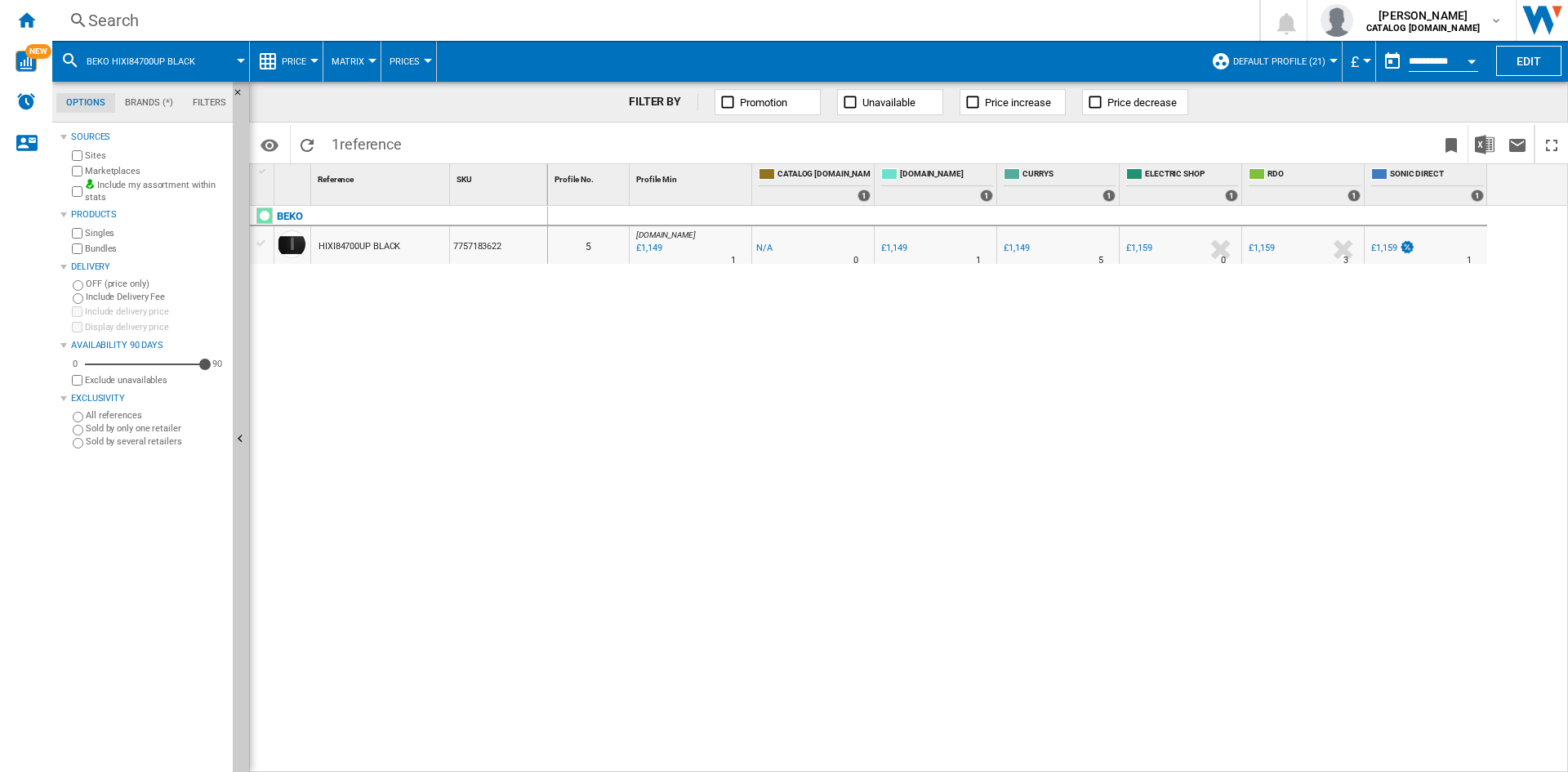
click at [127, 18] on div "Search" at bounding box center [652, 21] width 1128 height 23
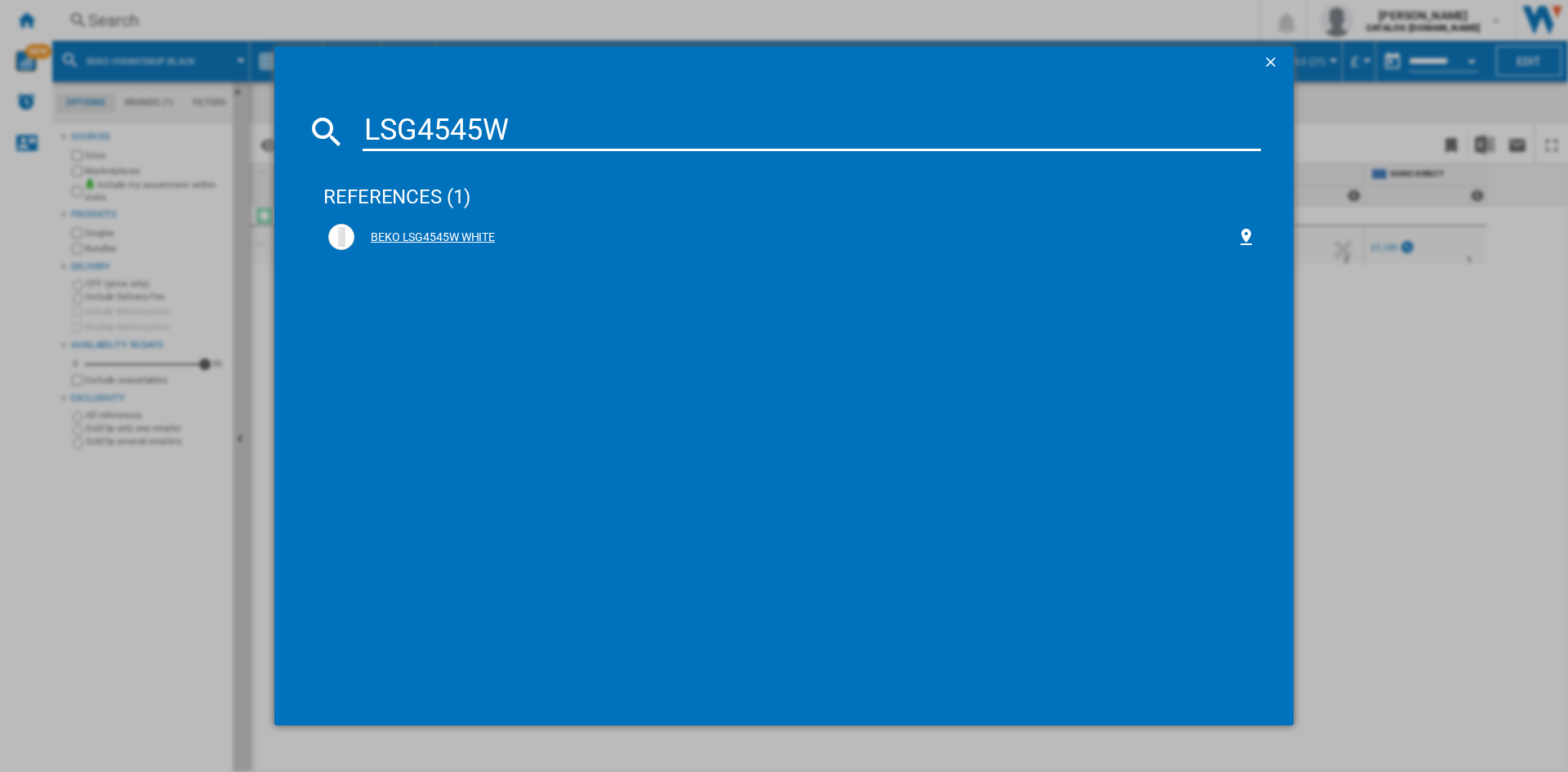
type input "LSG4545W"
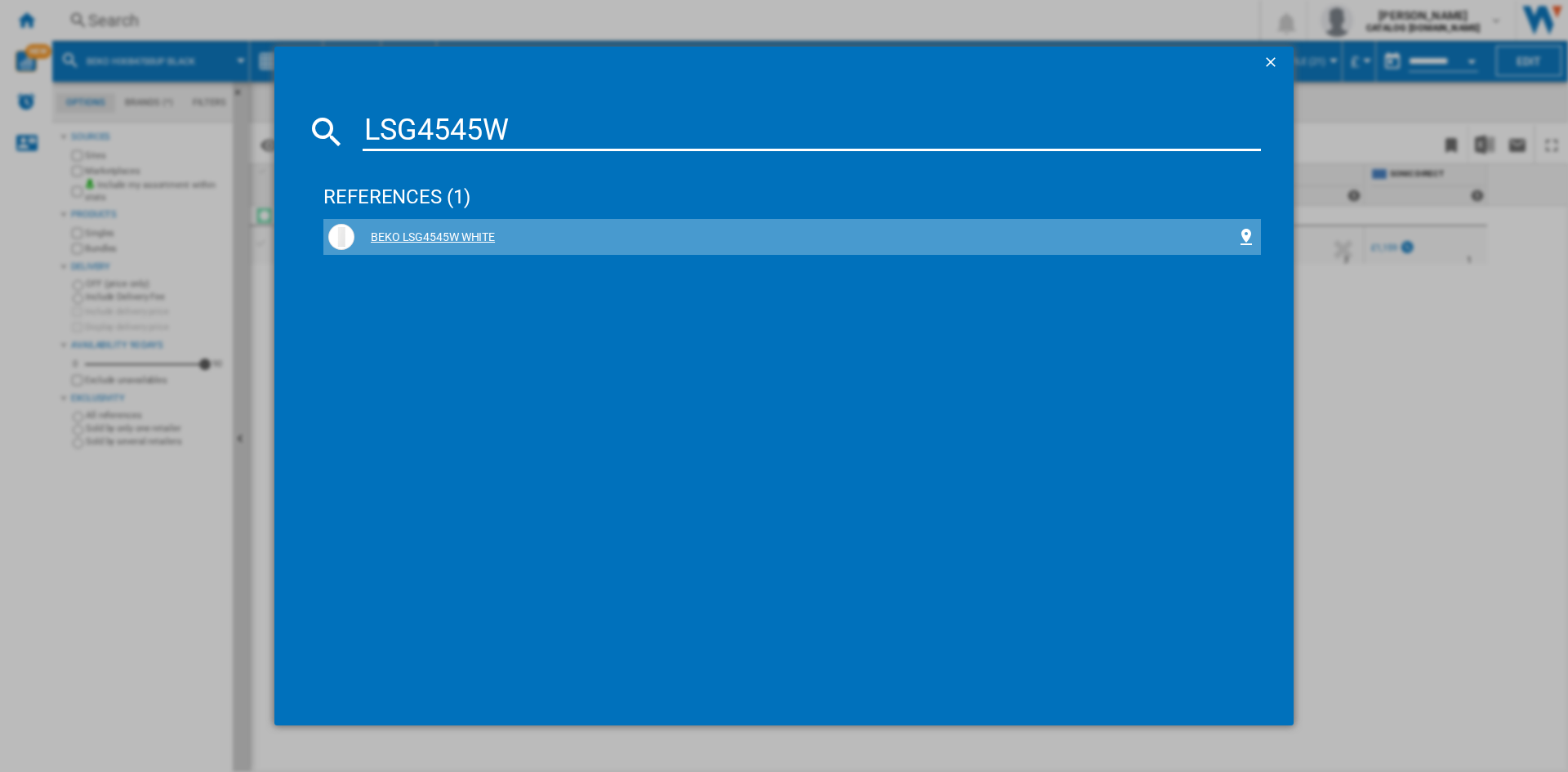
click at [427, 234] on div "BEKO LSG4545W WHITE" at bounding box center [795, 238] width 882 height 16
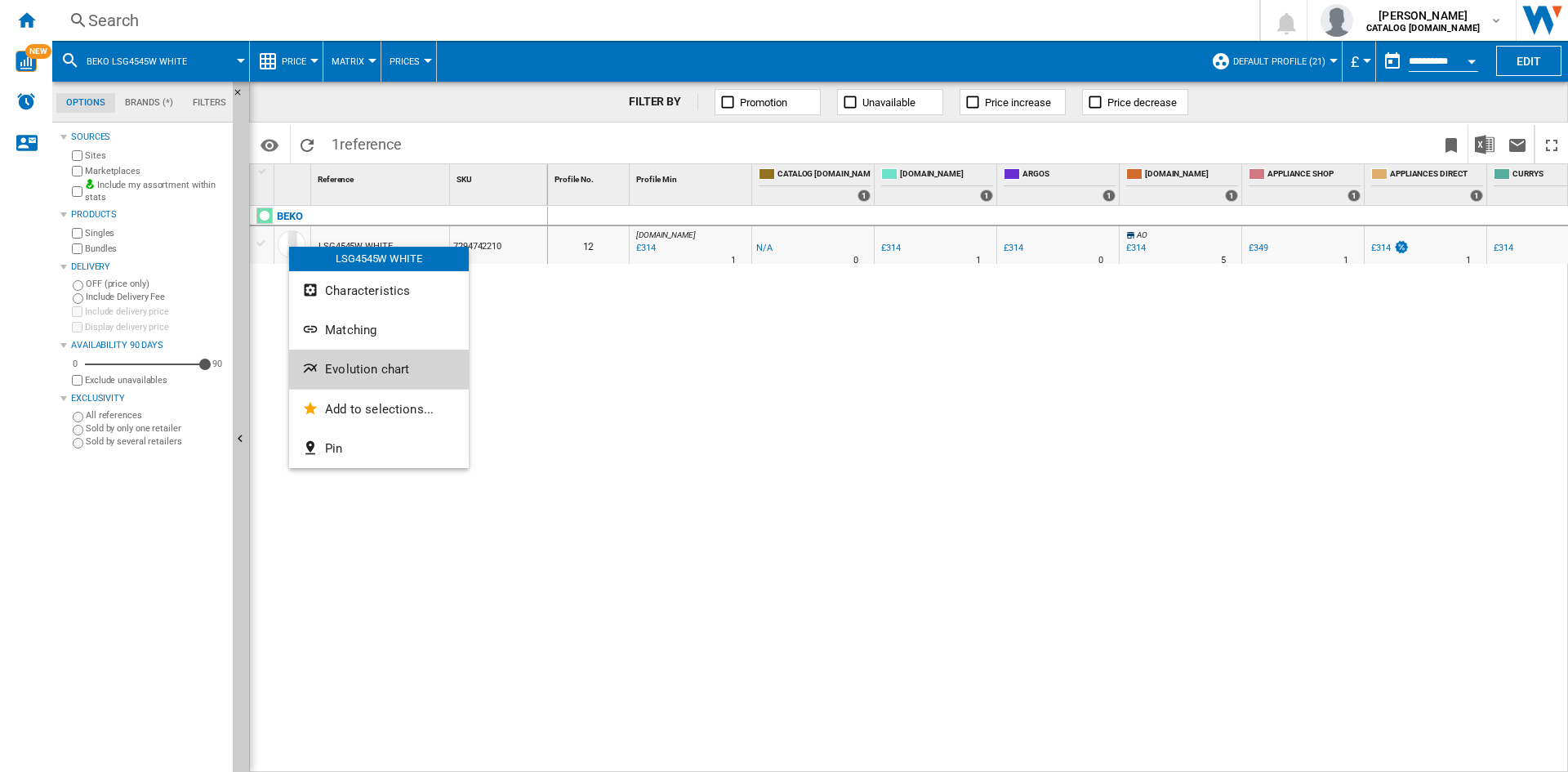
click at [370, 368] on span "Evolution chart" at bounding box center [367, 369] width 84 height 14
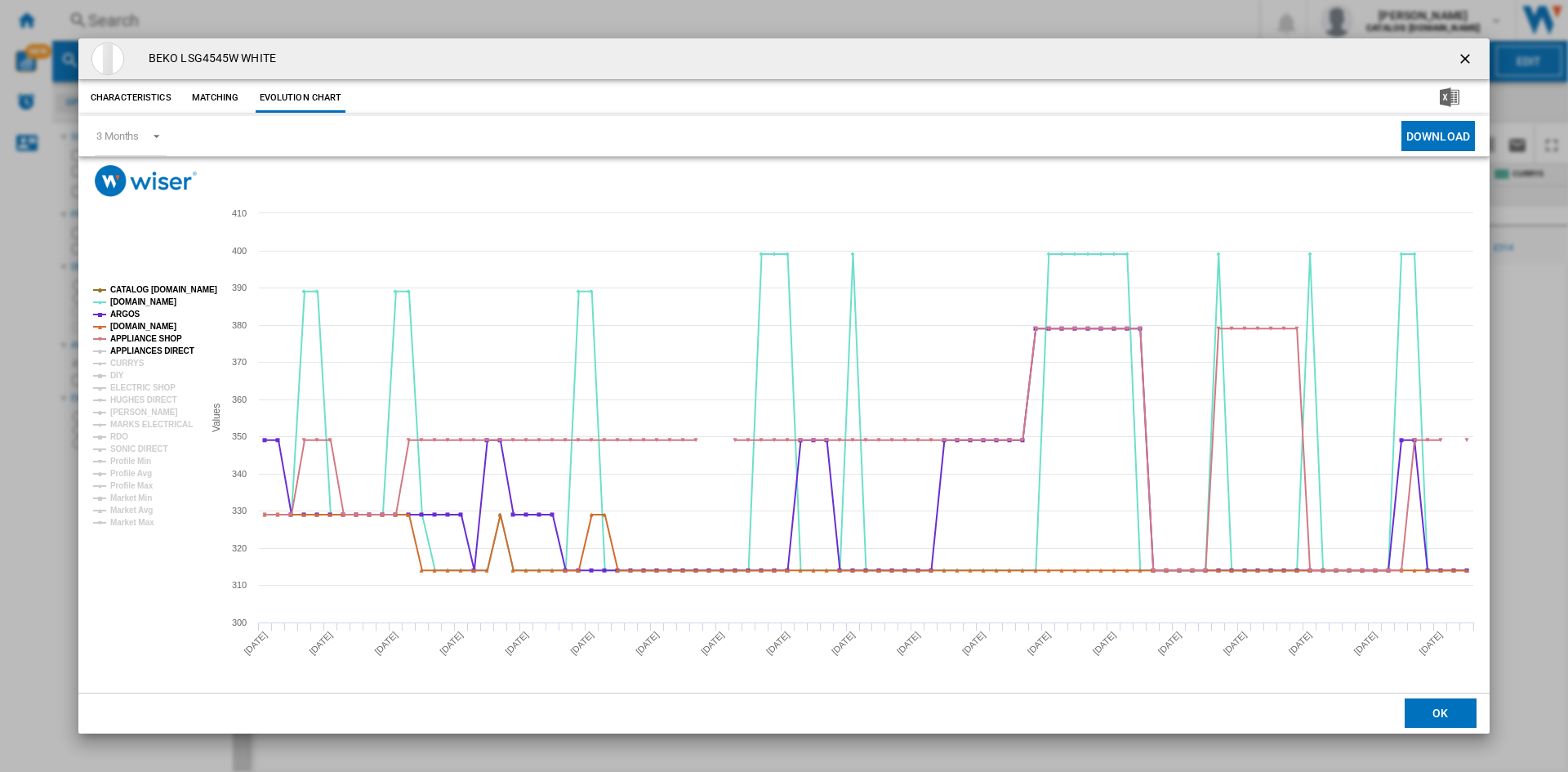
drag, startPoint x: 129, startPoint y: 356, endPoint x: 114, endPoint y: 365, distance: 17.5
click at [128, 356] on tspan "APPLIANCES DIRECT" at bounding box center [152, 350] width 84 height 9
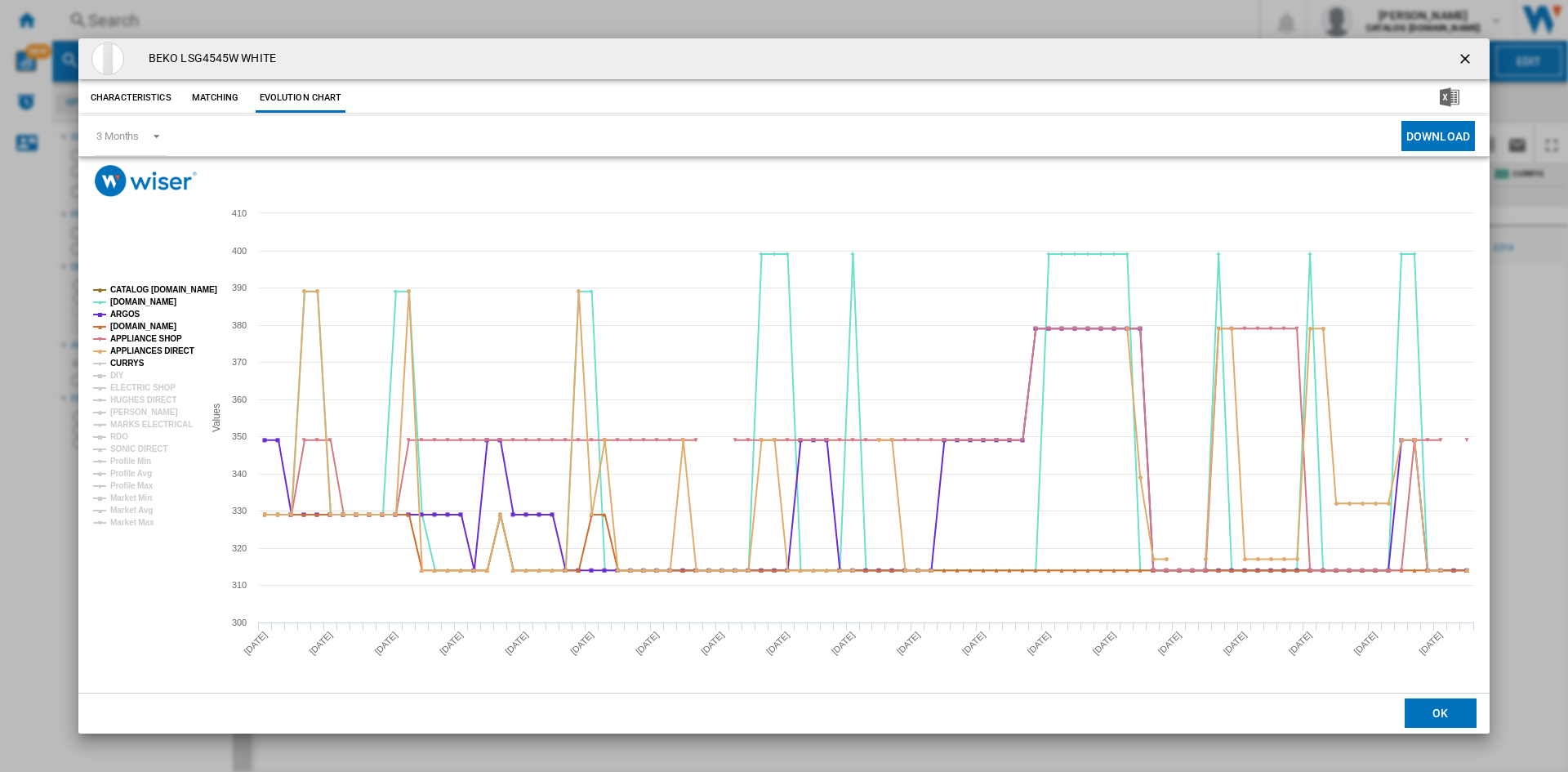
click at [114, 365] on tspan "CURRYS" at bounding box center [127, 363] width 34 height 9
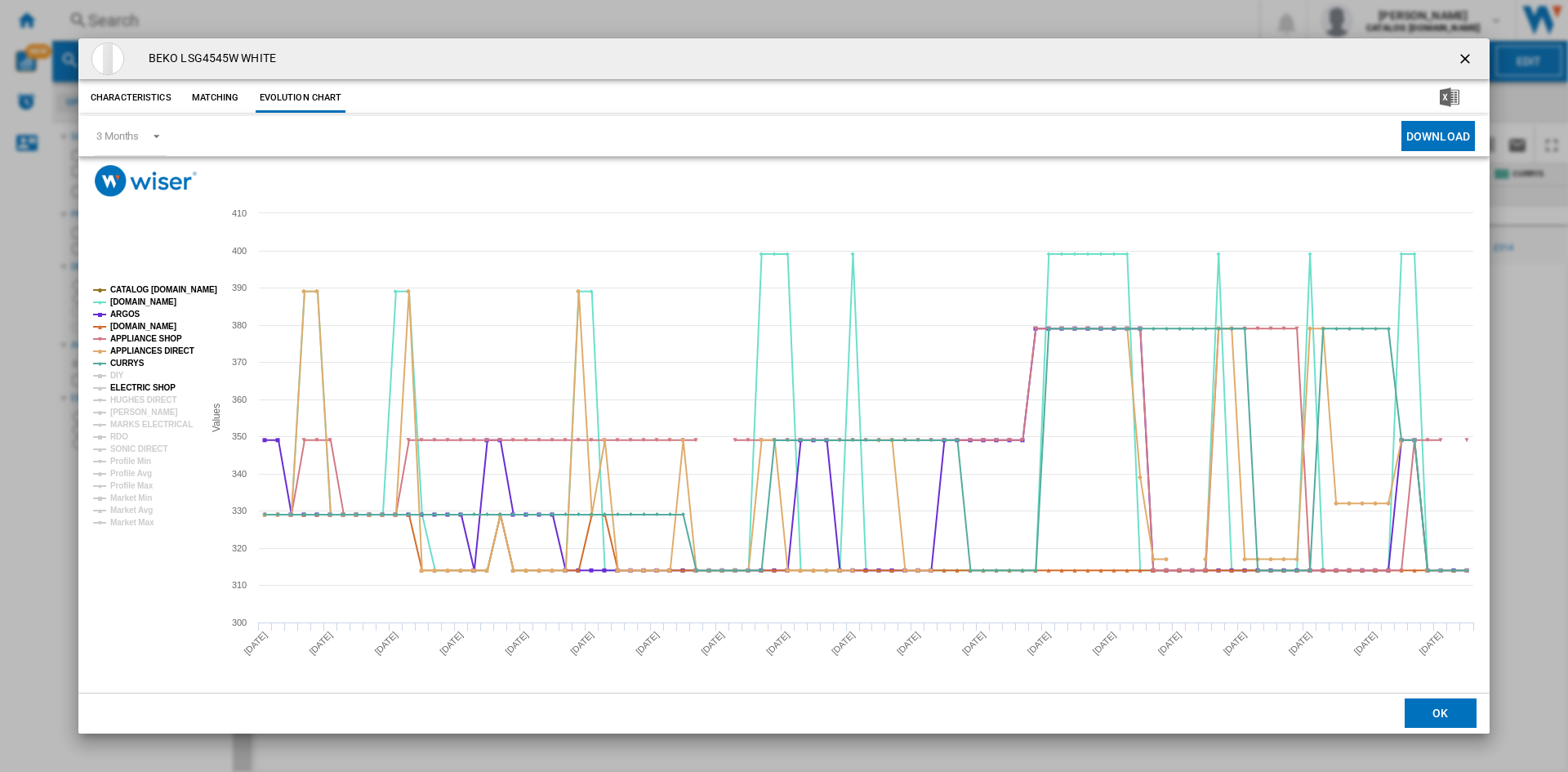
click at [119, 383] on tspan "ELECTRIC SHOP" at bounding box center [142, 388] width 65 height 9
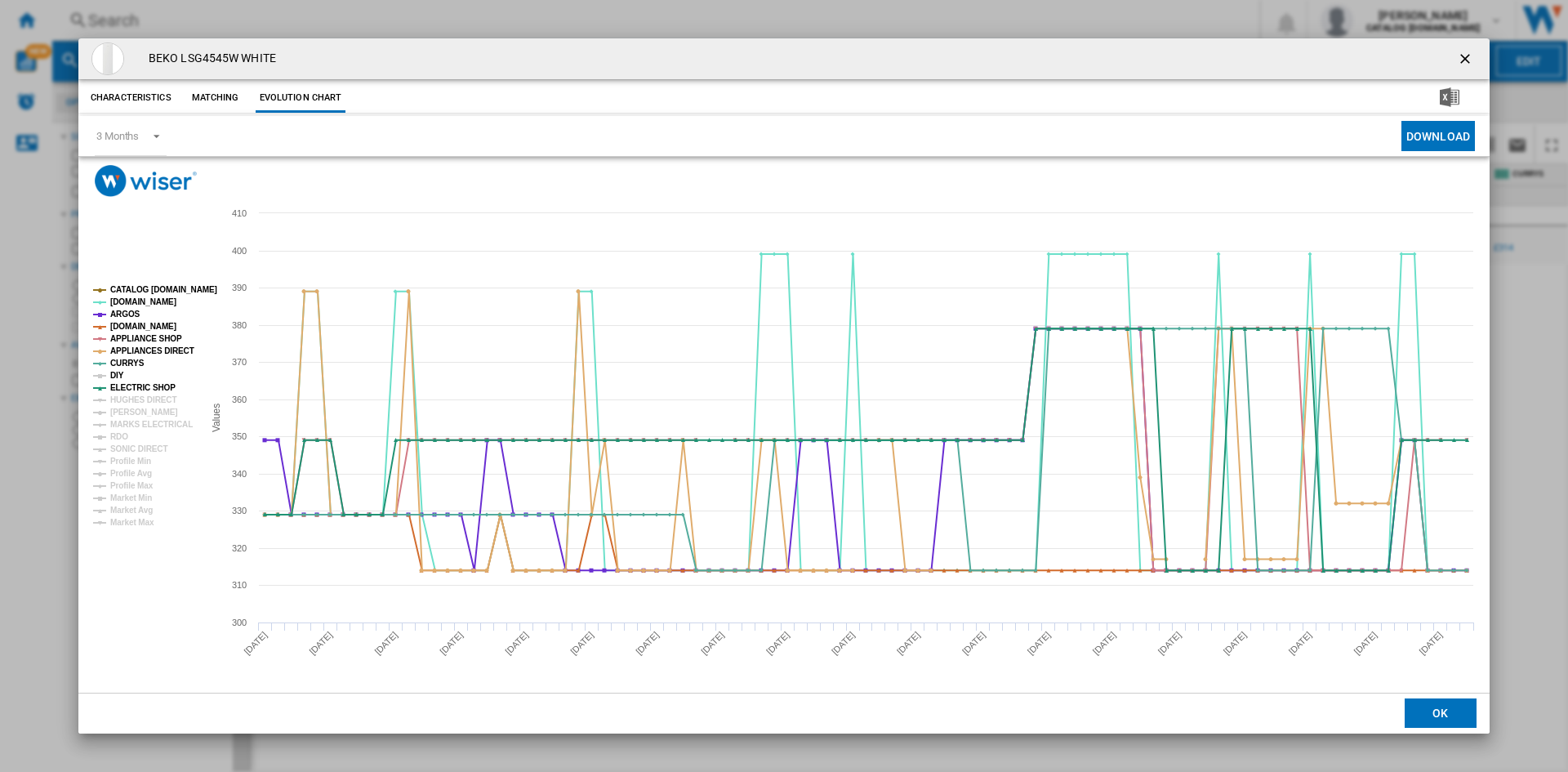
click at [113, 373] on tspan "DIY" at bounding box center [117, 375] width 14 height 9
click at [128, 395] on tspan "HUGHES DIRECT" at bounding box center [143, 399] width 66 height 9
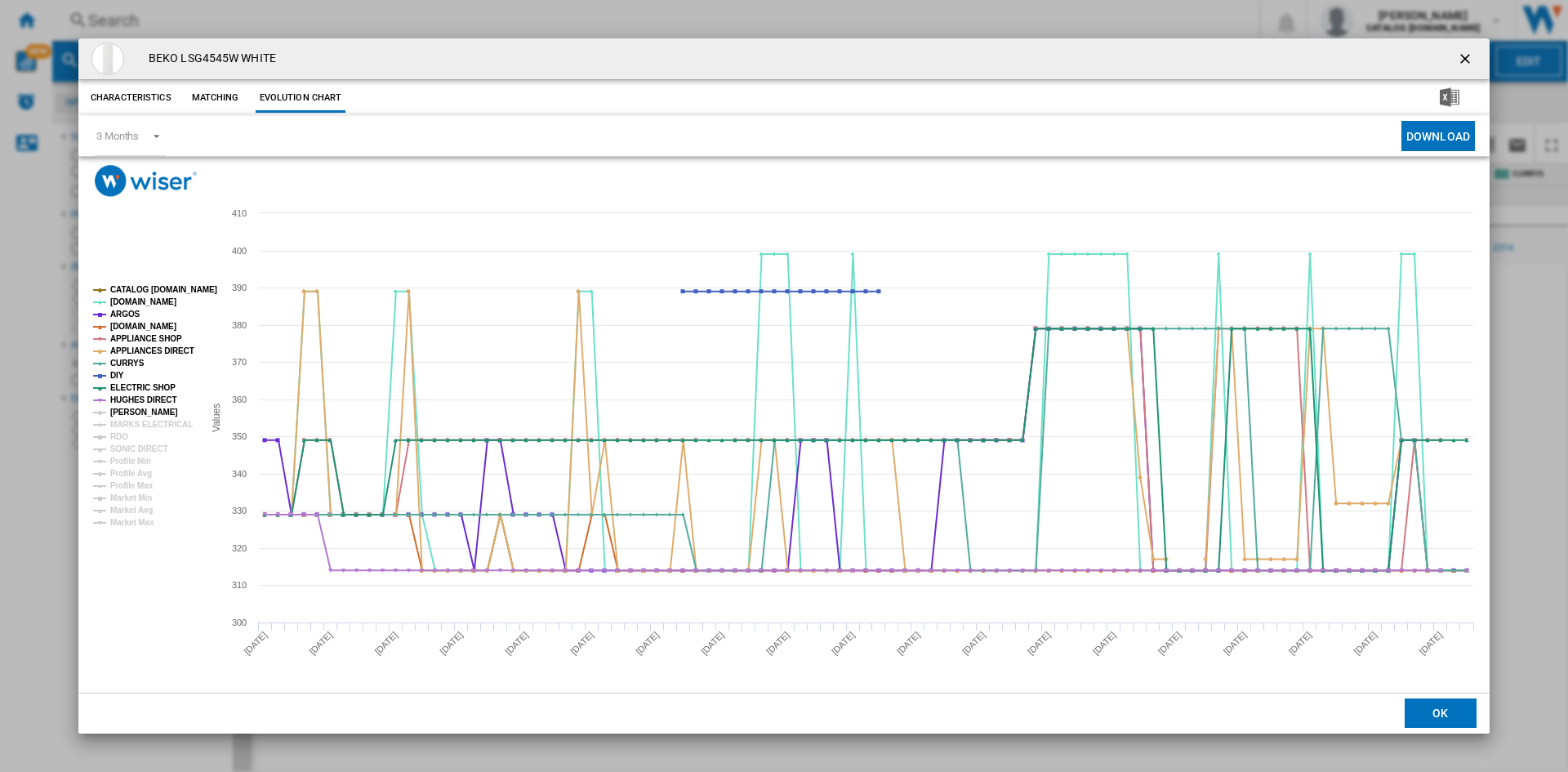
drag, startPoint x: 127, startPoint y: 413, endPoint x: 129, endPoint y: 428, distance: 15.1
click at [127, 414] on tspan "[PERSON_NAME]" at bounding box center [144, 412] width 68 height 9
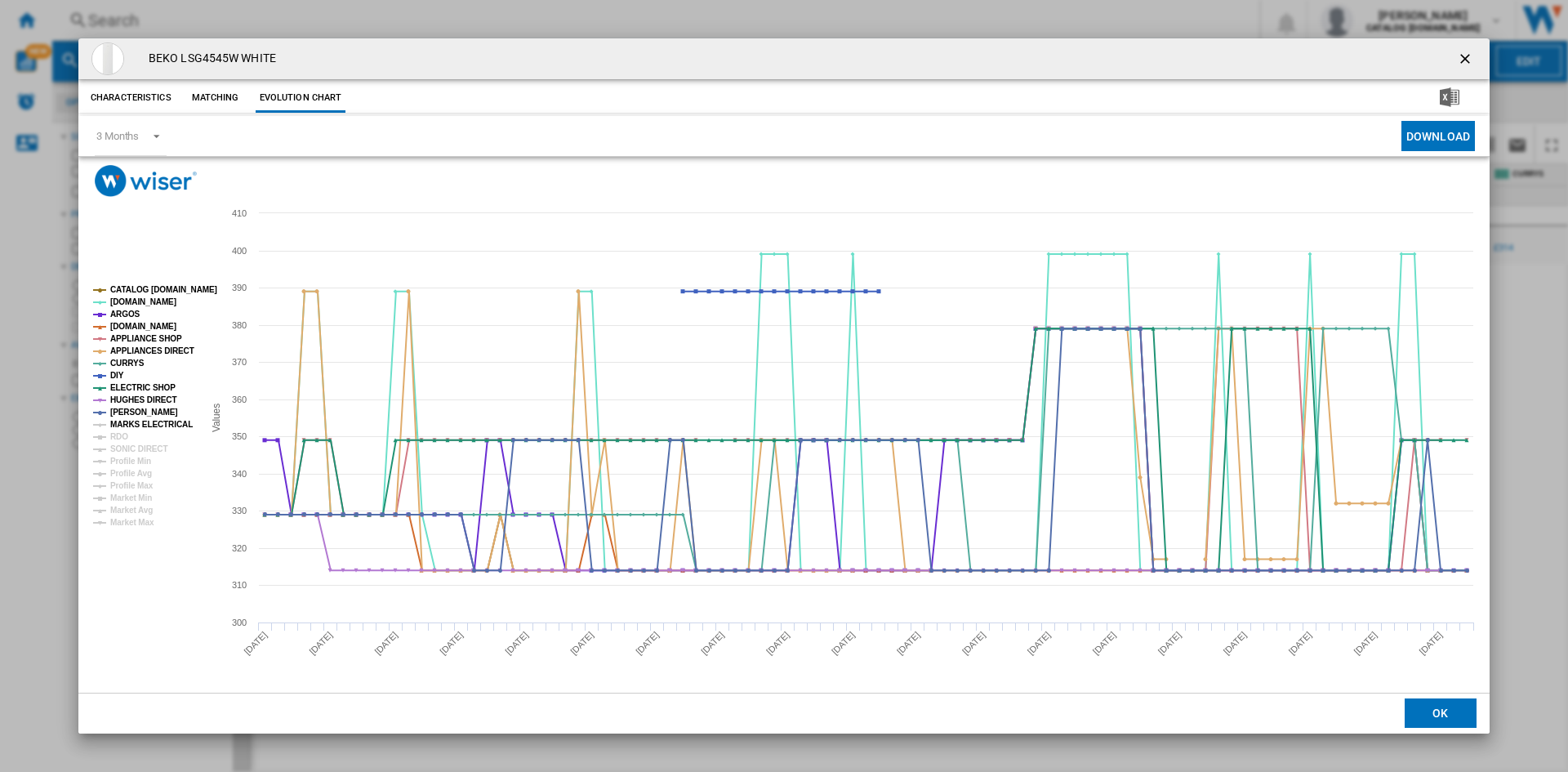
click at [130, 429] on tspan "MARKS ELECTRICAL" at bounding box center [151, 424] width 82 height 9
drag, startPoint x: 121, startPoint y: 440, endPoint x: 130, endPoint y: 445, distance: 10.3
click at [122, 440] on tspan "RDO" at bounding box center [119, 436] width 18 height 9
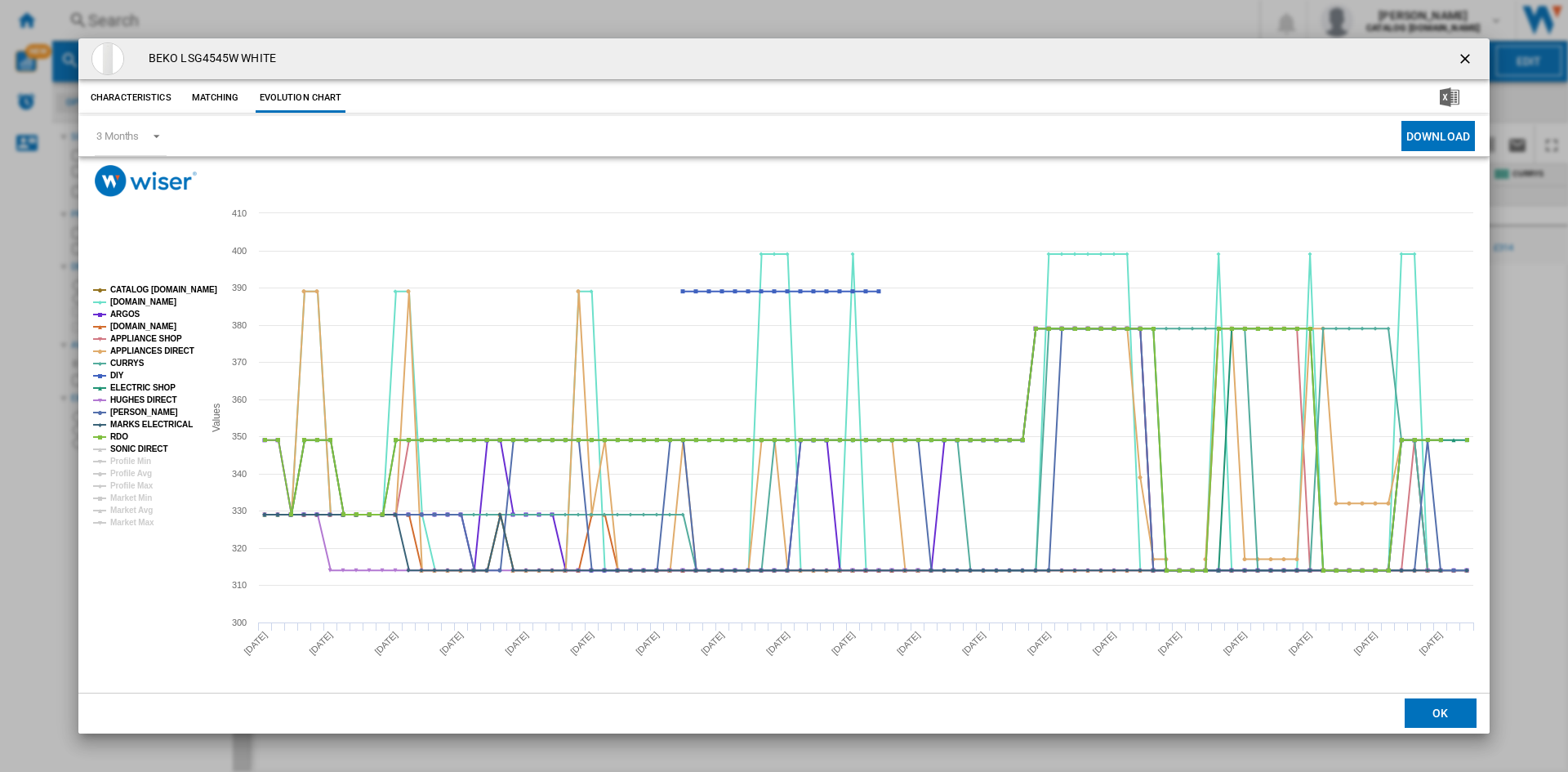
click at [131, 446] on tspan "SONIC DIRECT" at bounding box center [138, 449] width 57 height 9
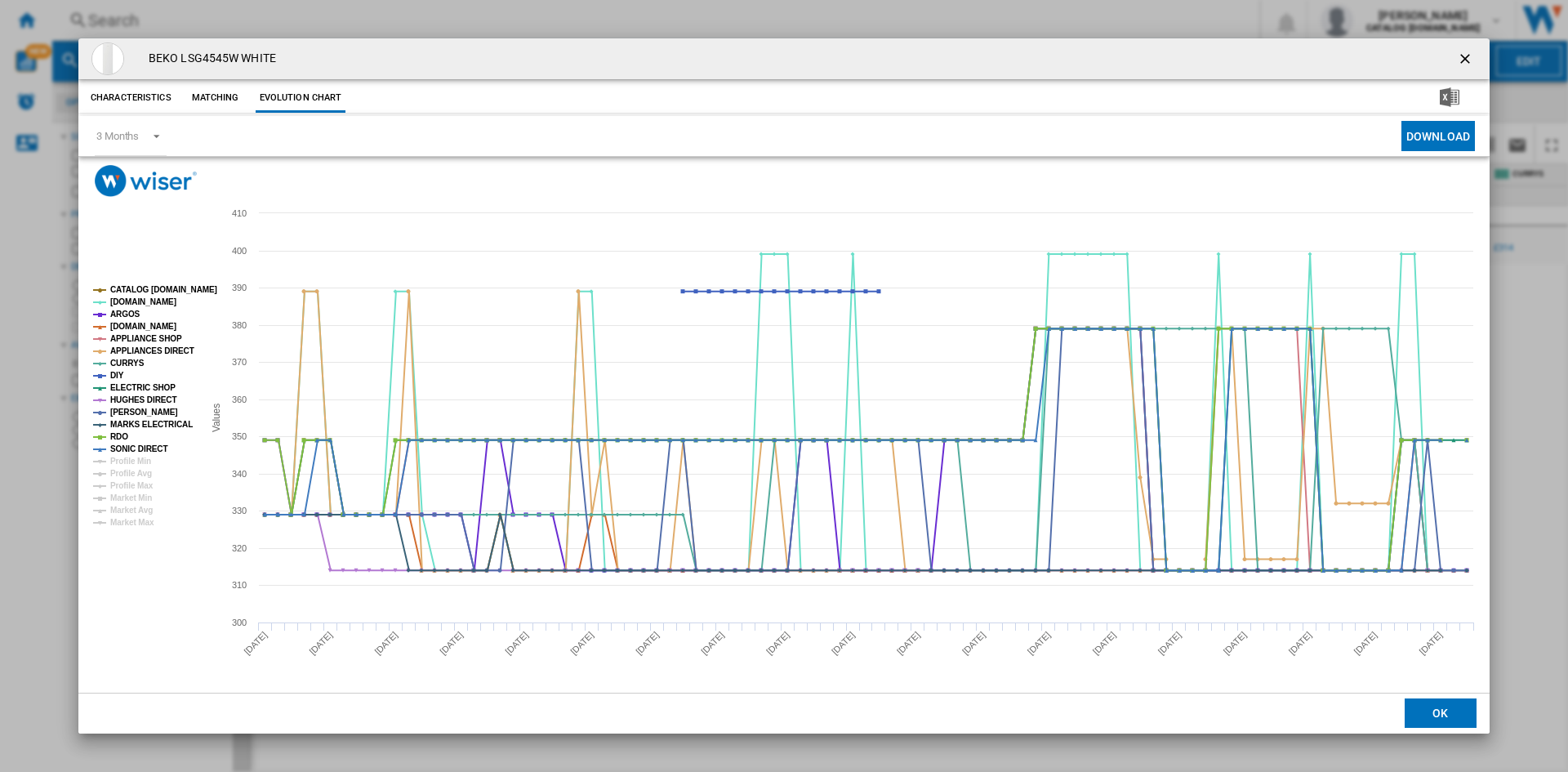
click at [1470, 57] on ng-md-icon "getI18NText('BUTTONS.CLOSE_DIALOG')" at bounding box center [1466, 61] width 20 height 20
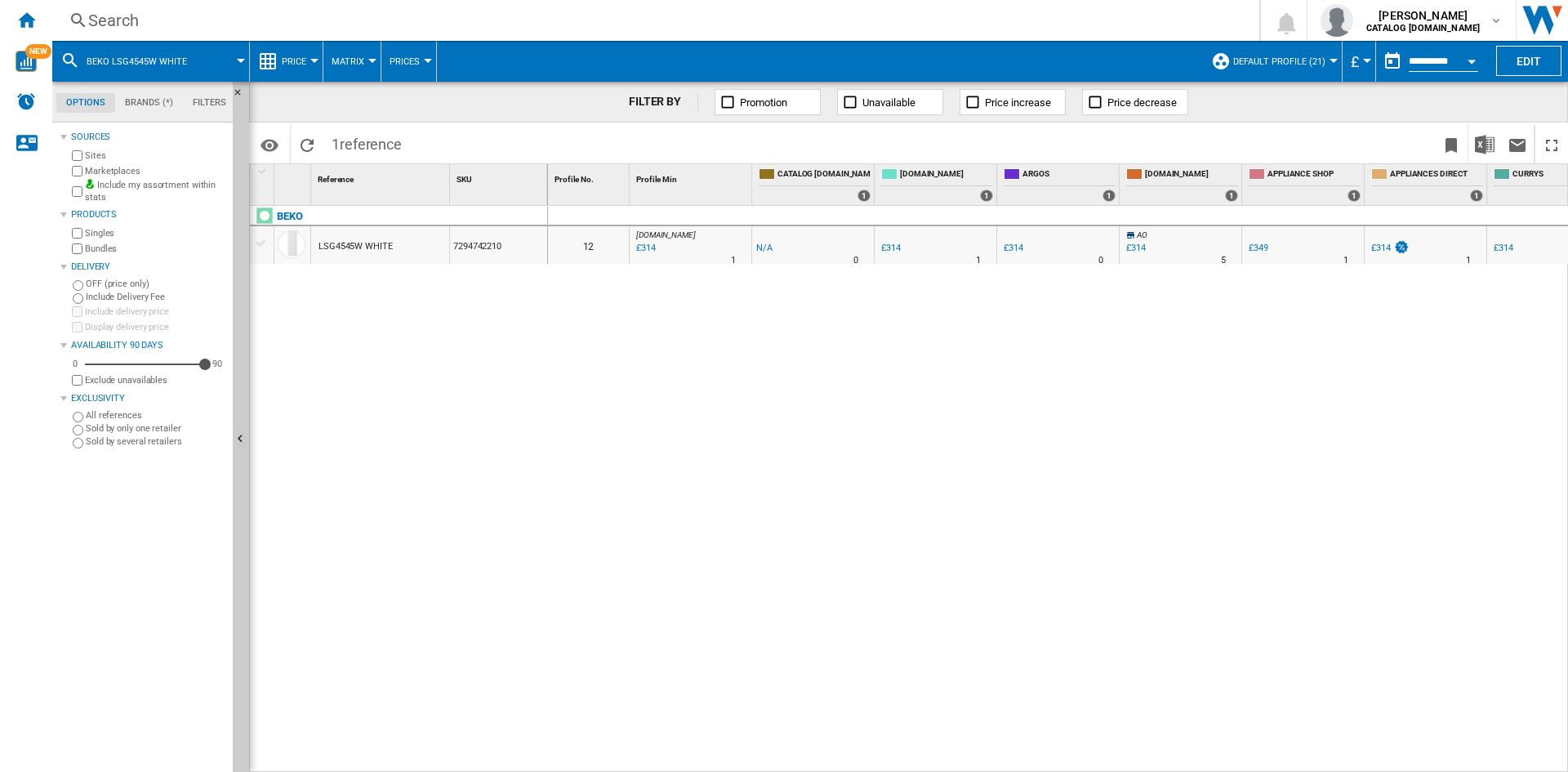
click at [101, 21] on div "Search" at bounding box center [652, 21] width 1128 height 23
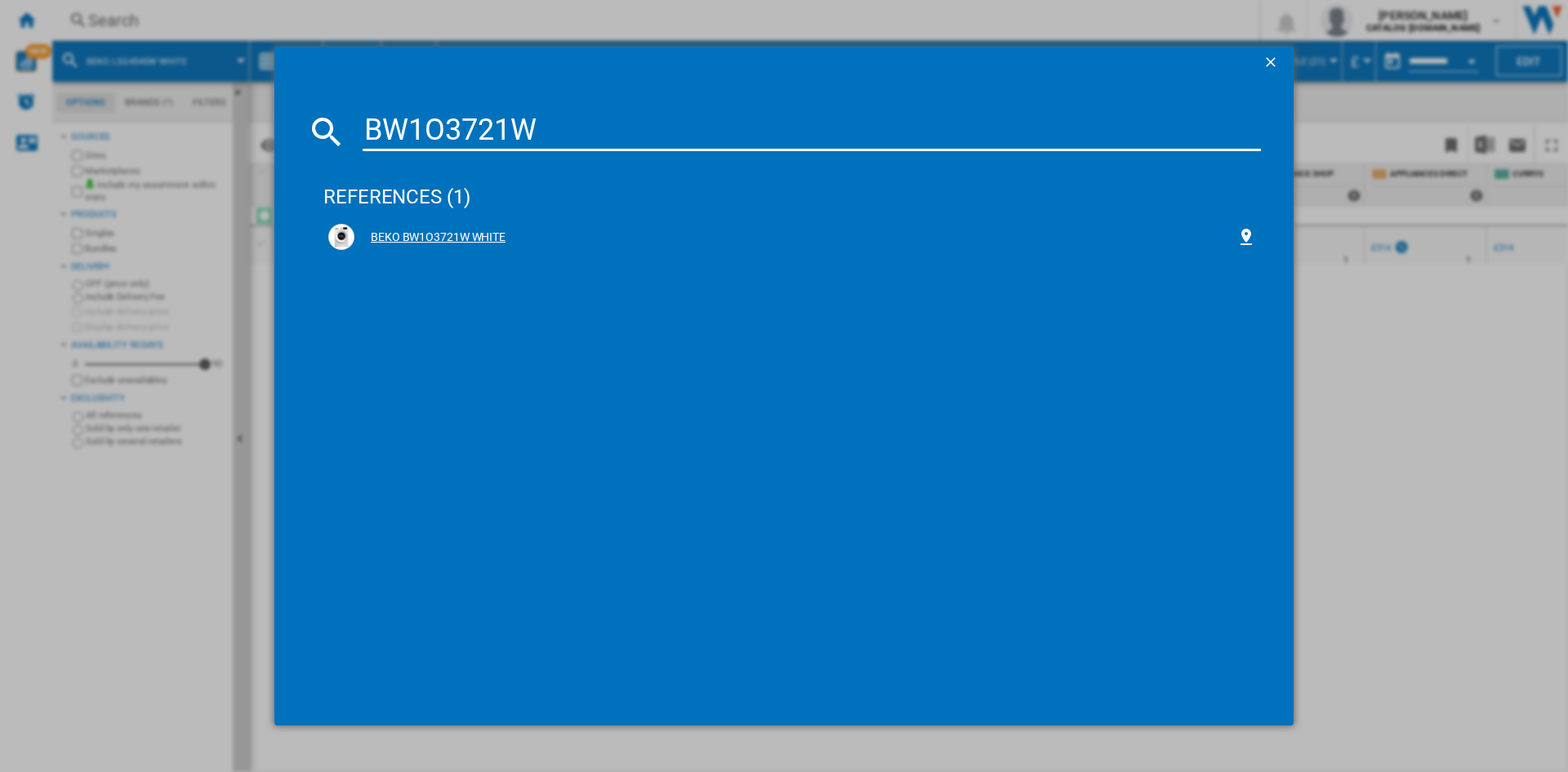
type input "BW1O3721W"
click at [459, 238] on div "BEKO BW1O3721W WHITE" at bounding box center [795, 238] width 882 height 16
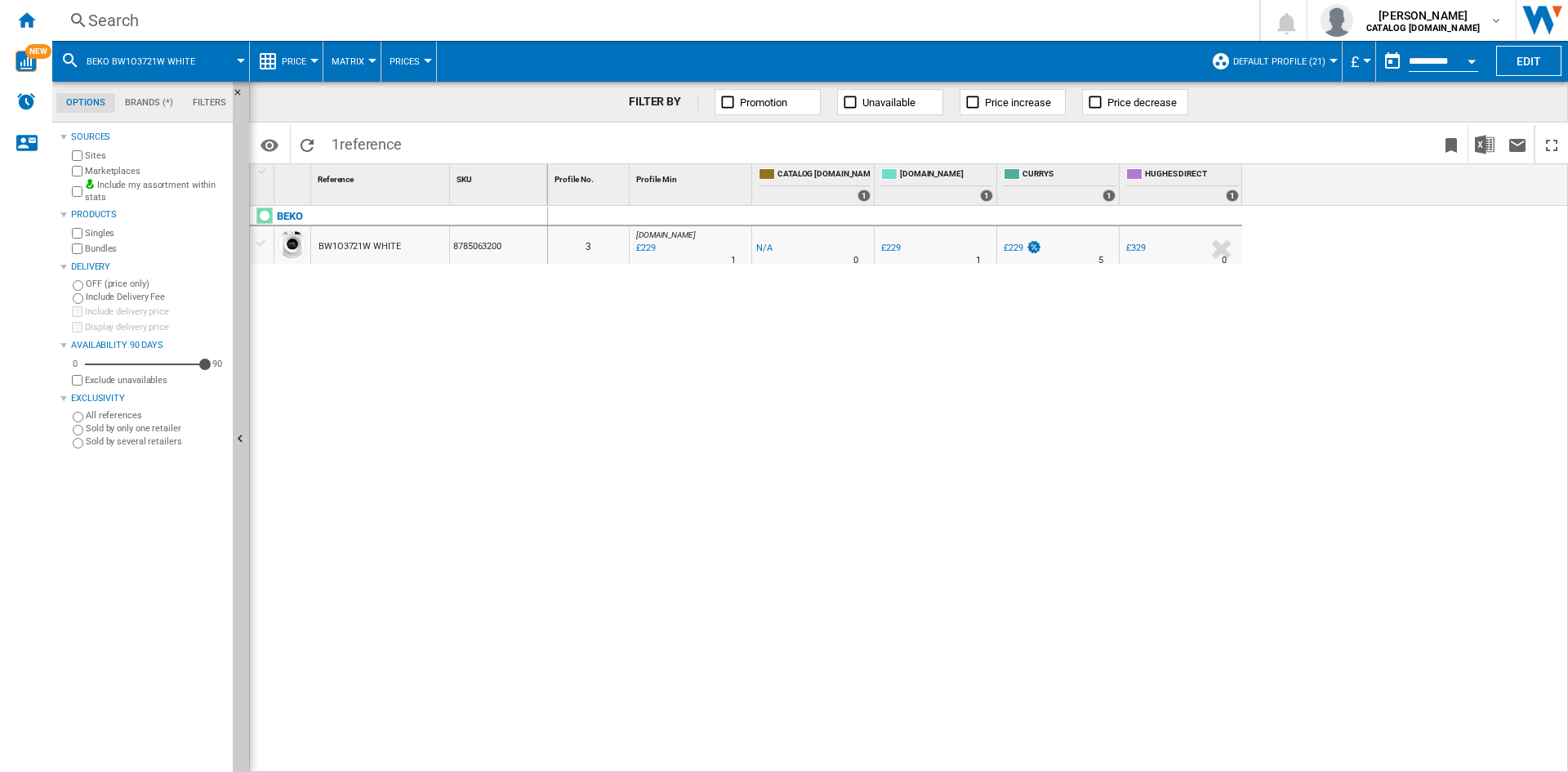
click at [109, 21] on div "Search" at bounding box center [652, 21] width 1128 height 23
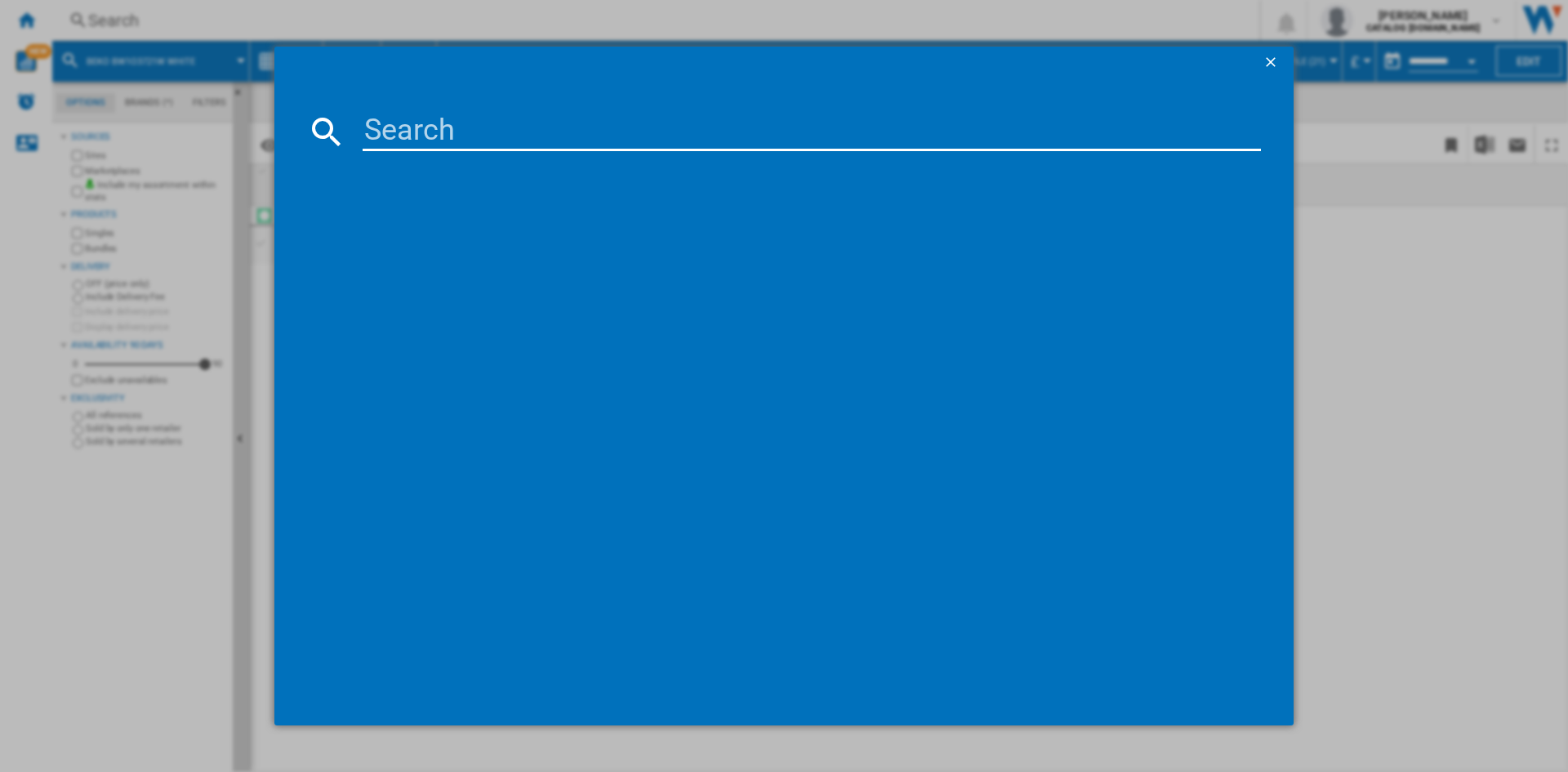
click at [434, 132] on input at bounding box center [811, 131] width 898 height 39
type input "BW1O3821W"
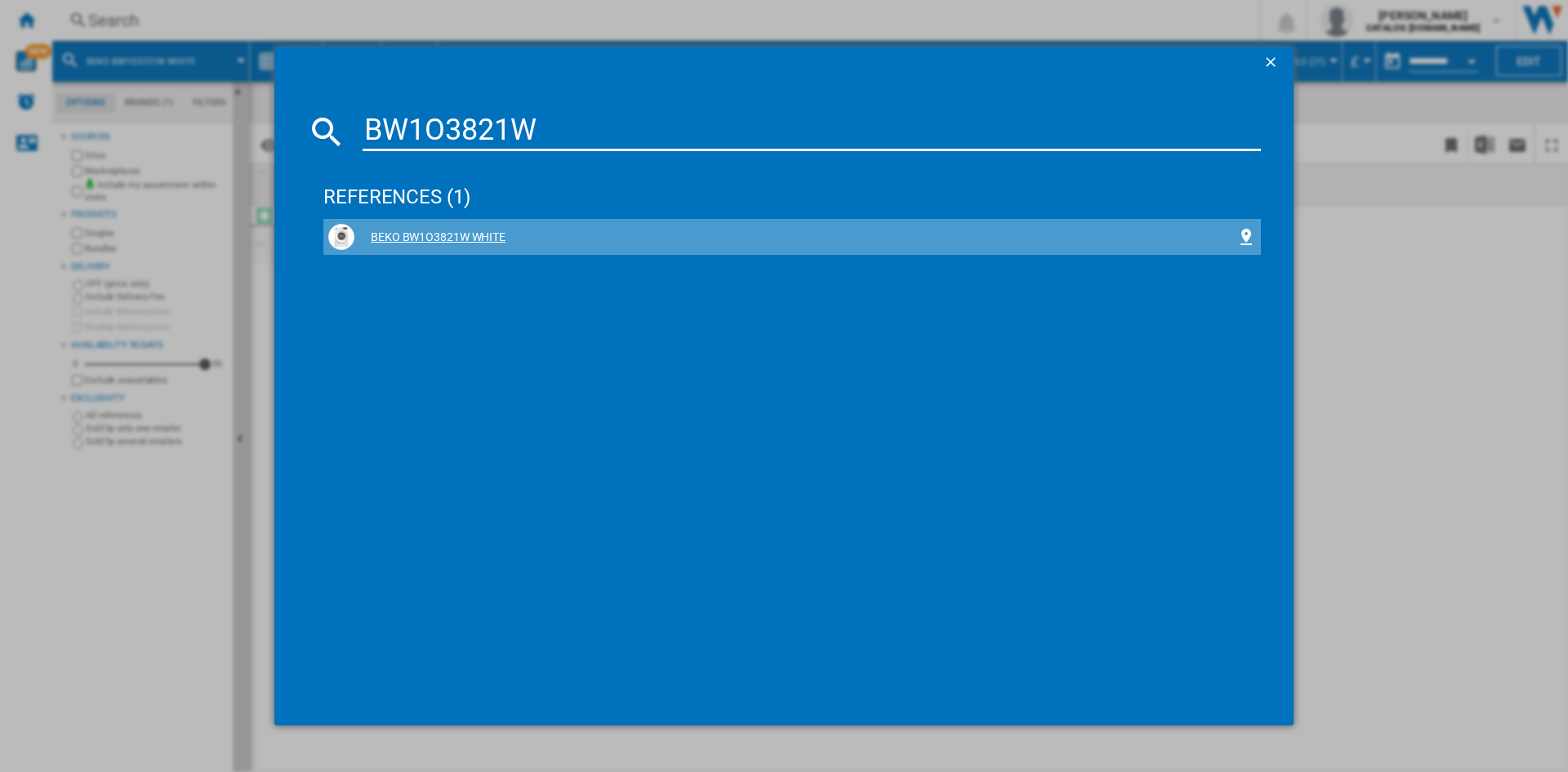
click at [440, 227] on div "BEKO BW1O3821W WHITE" at bounding box center [792, 236] width 927 height 26
click at [431, 235] on div "BEKO BW1O3821W WHITE" at bounding box center [795, 238] width 882 height 16
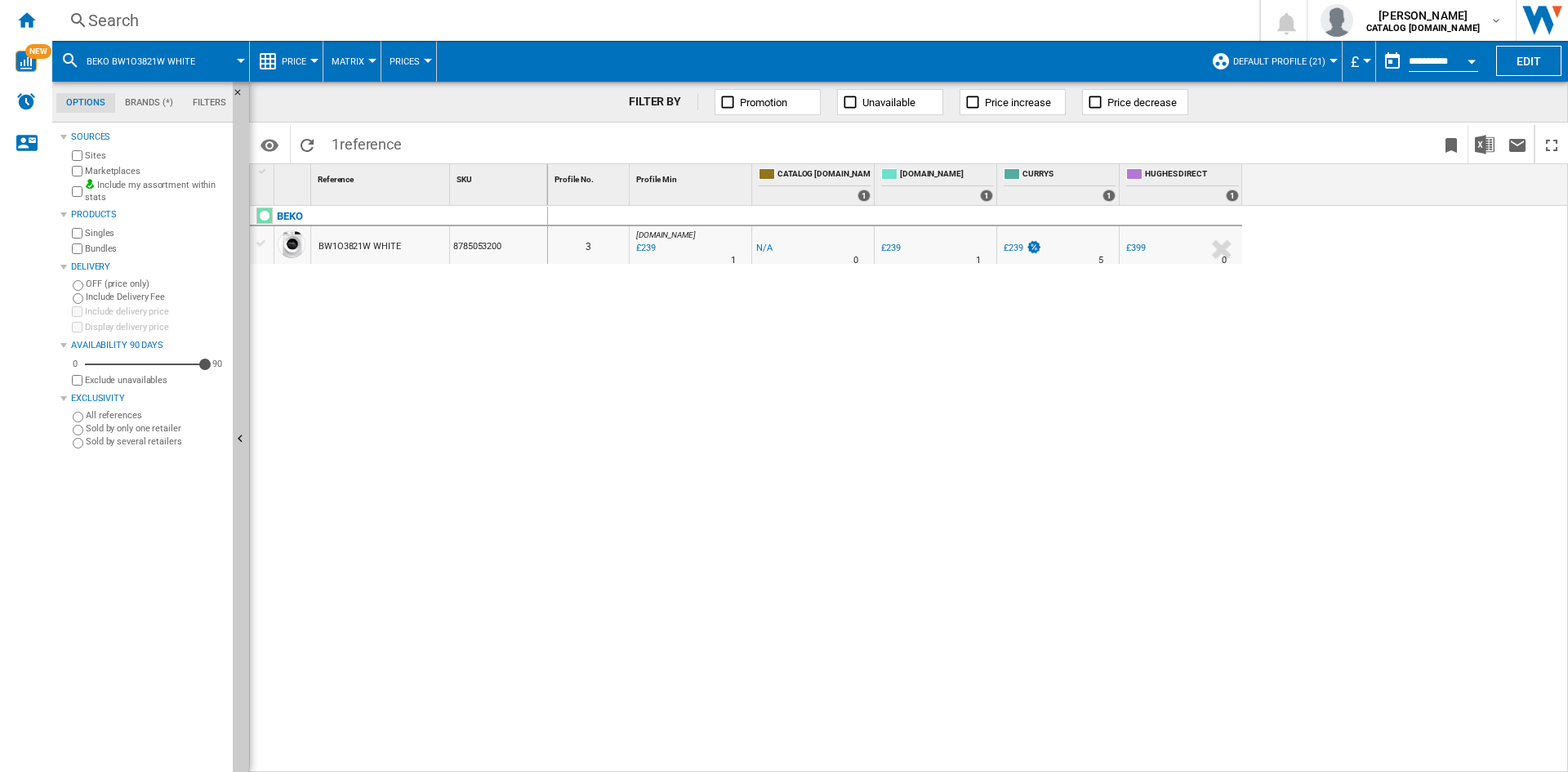
click at [114, 14] on div "Search" at bounding box center [652, 21] width 1128 height 23
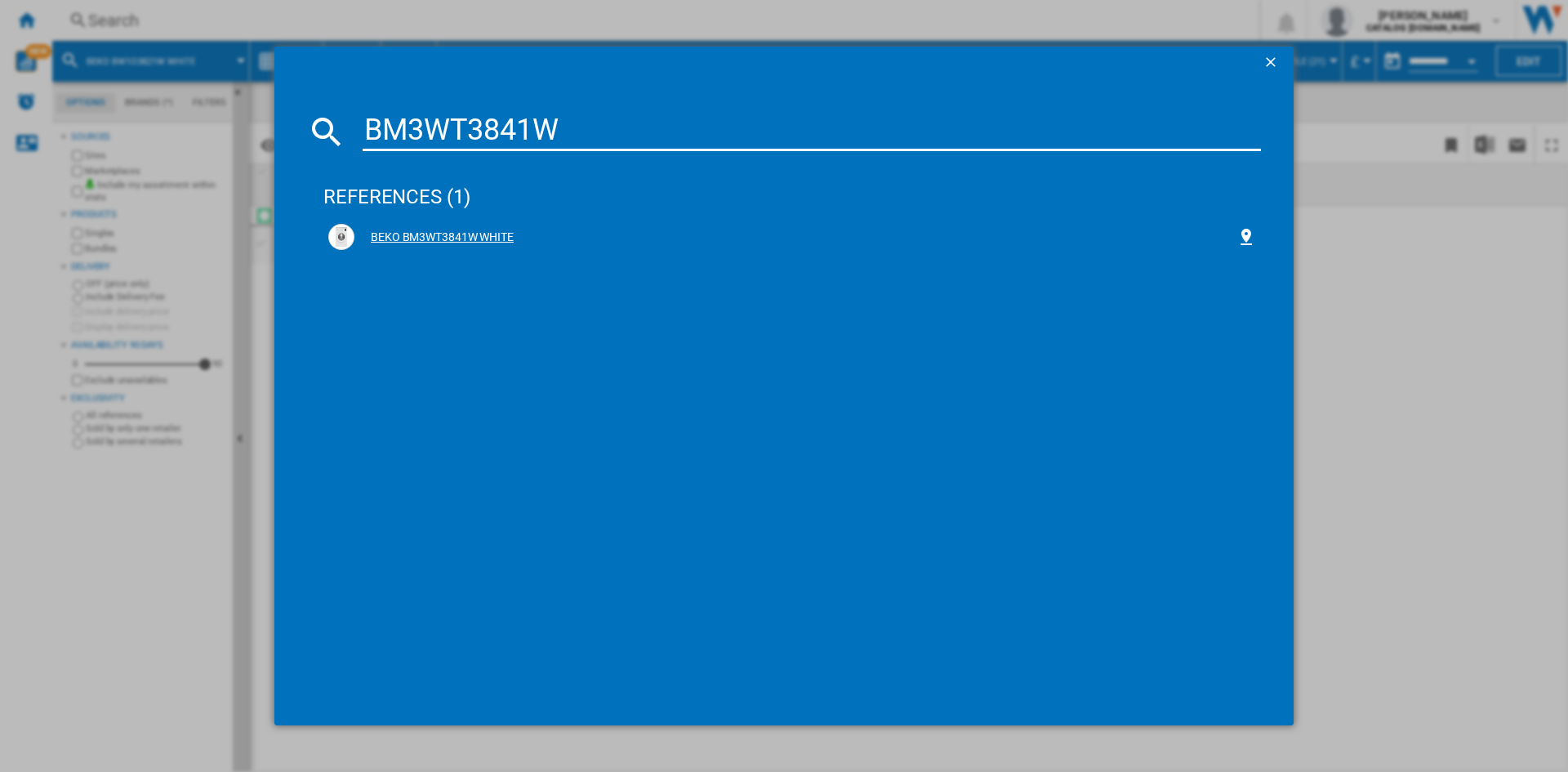
type input "BM3WT3841W"
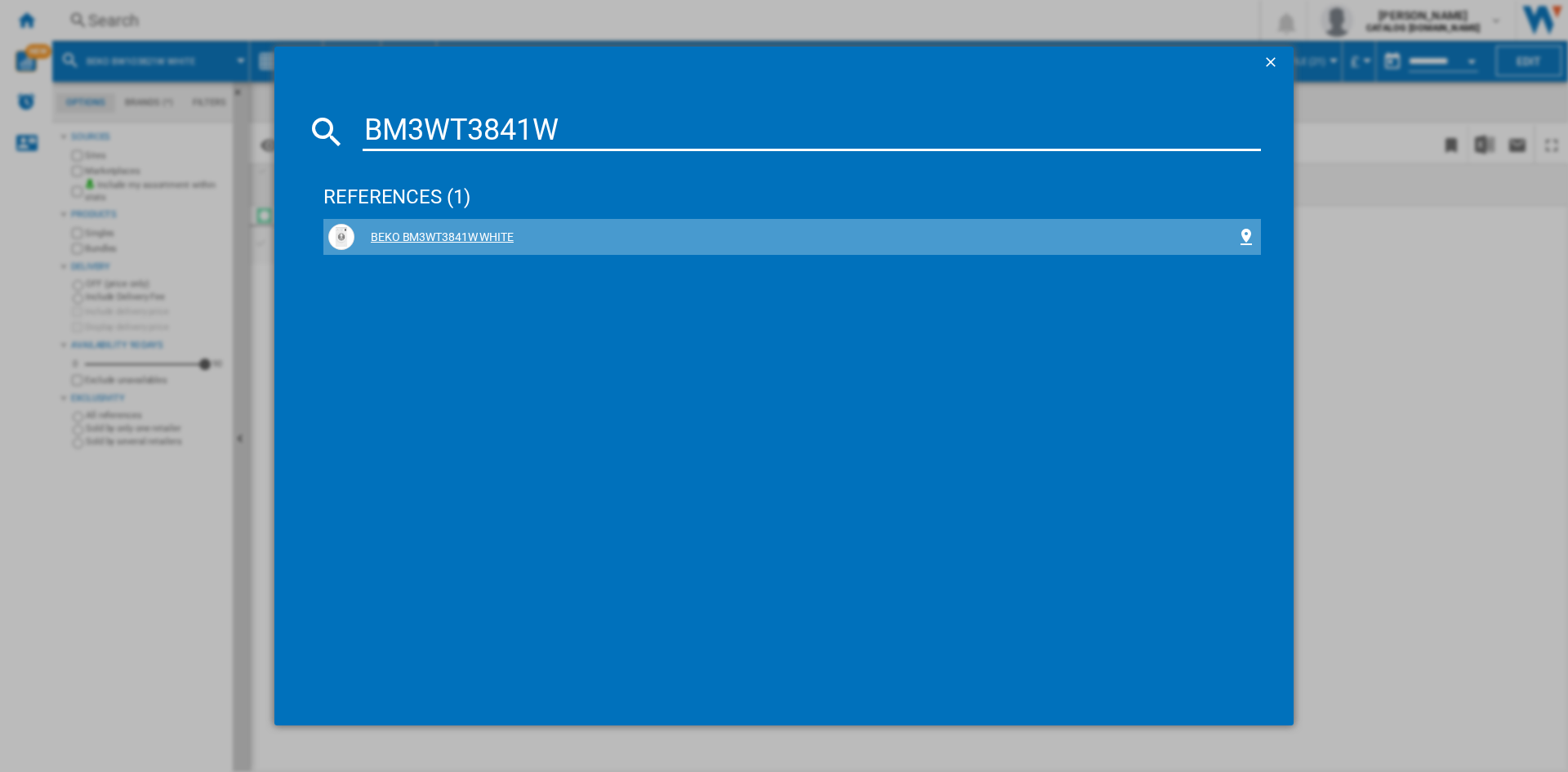
click at [459, 236] on div "BEKO BM3WT3841W WHITE" at bounding box center [795, 238] width 882 height 16
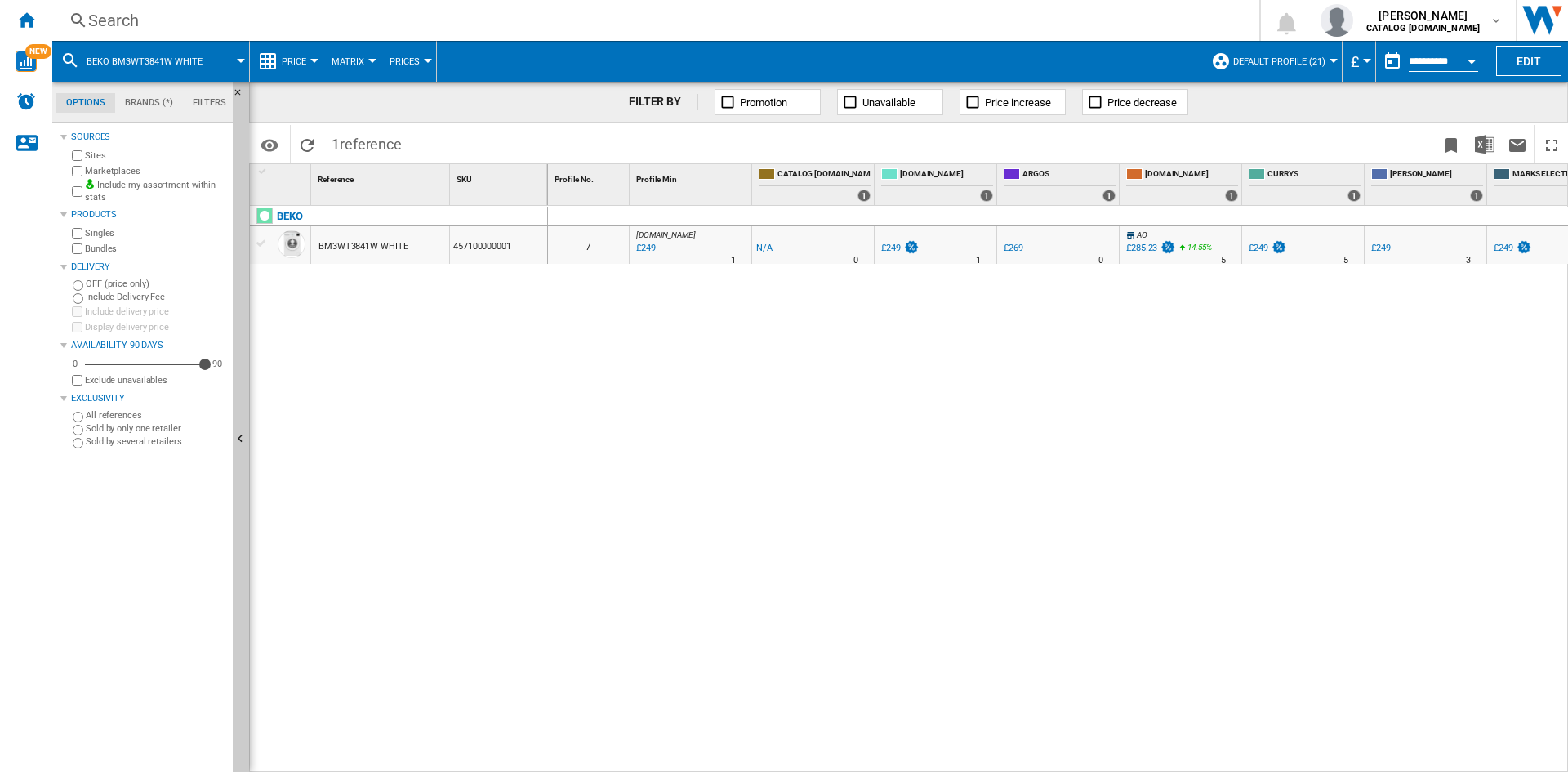
click at [107, 24] on div "Search" at bounding box center [652, 21] width 1128 height 23
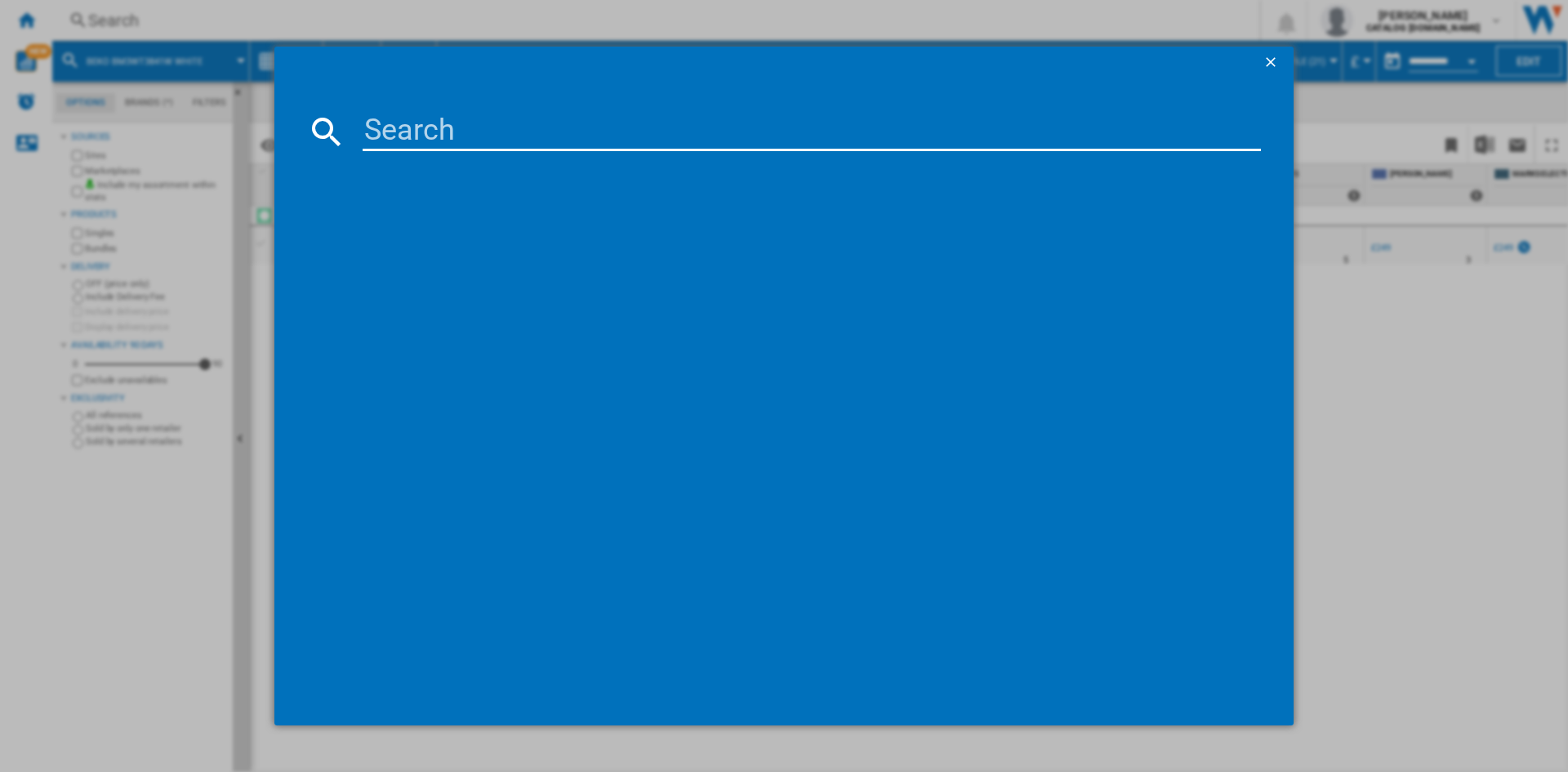
click at [428, 122] on input at bounding box center [811, 131] width 898 height 39
type input "BM3WT3941W"
click at [432, 236] on div "BEKO BM3WT3941W WHITE" at bounding box center [795, 238] width 882 height 16
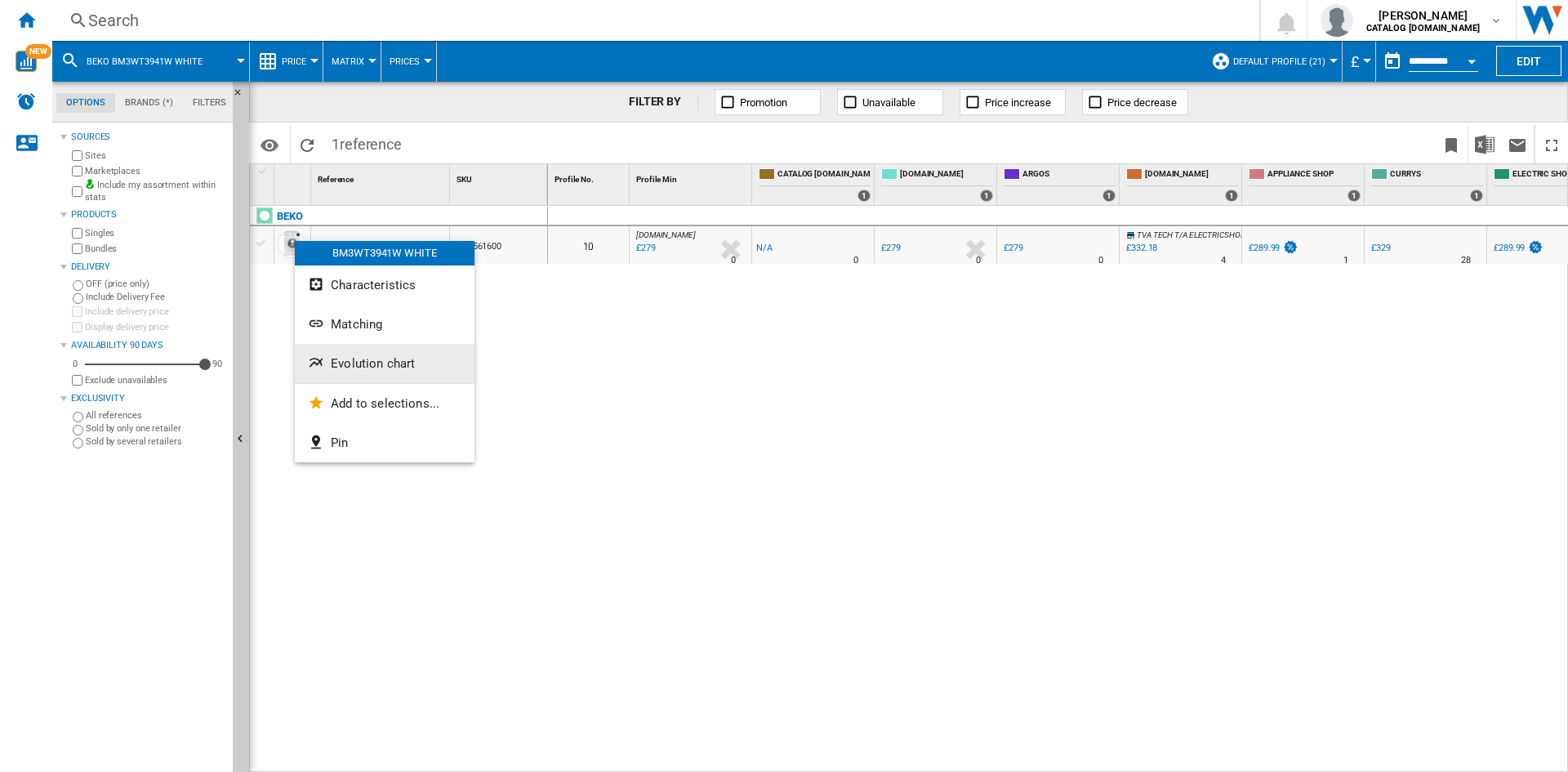
click at [393, 361] on span "Evolution chart" at bounding box center [373, 363] width 84 height 14
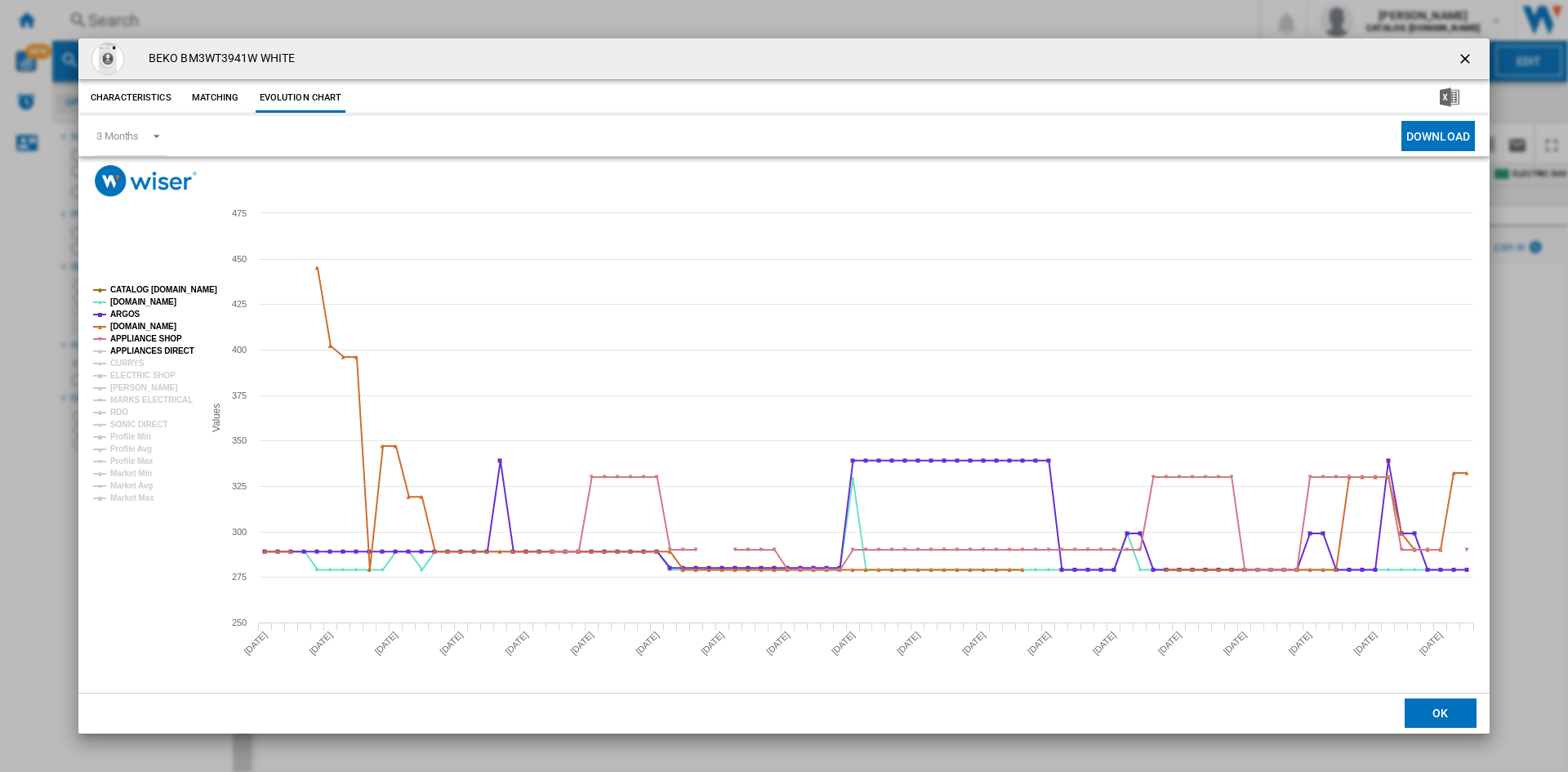
click at [147, 351] on tspan "APPLIANCES DIRECT" at bounding box center [152, 350] width 84 height 9
click at [125, 360] on tspan "CURRYS" at bounding box center [127, 363] width 34 height 9
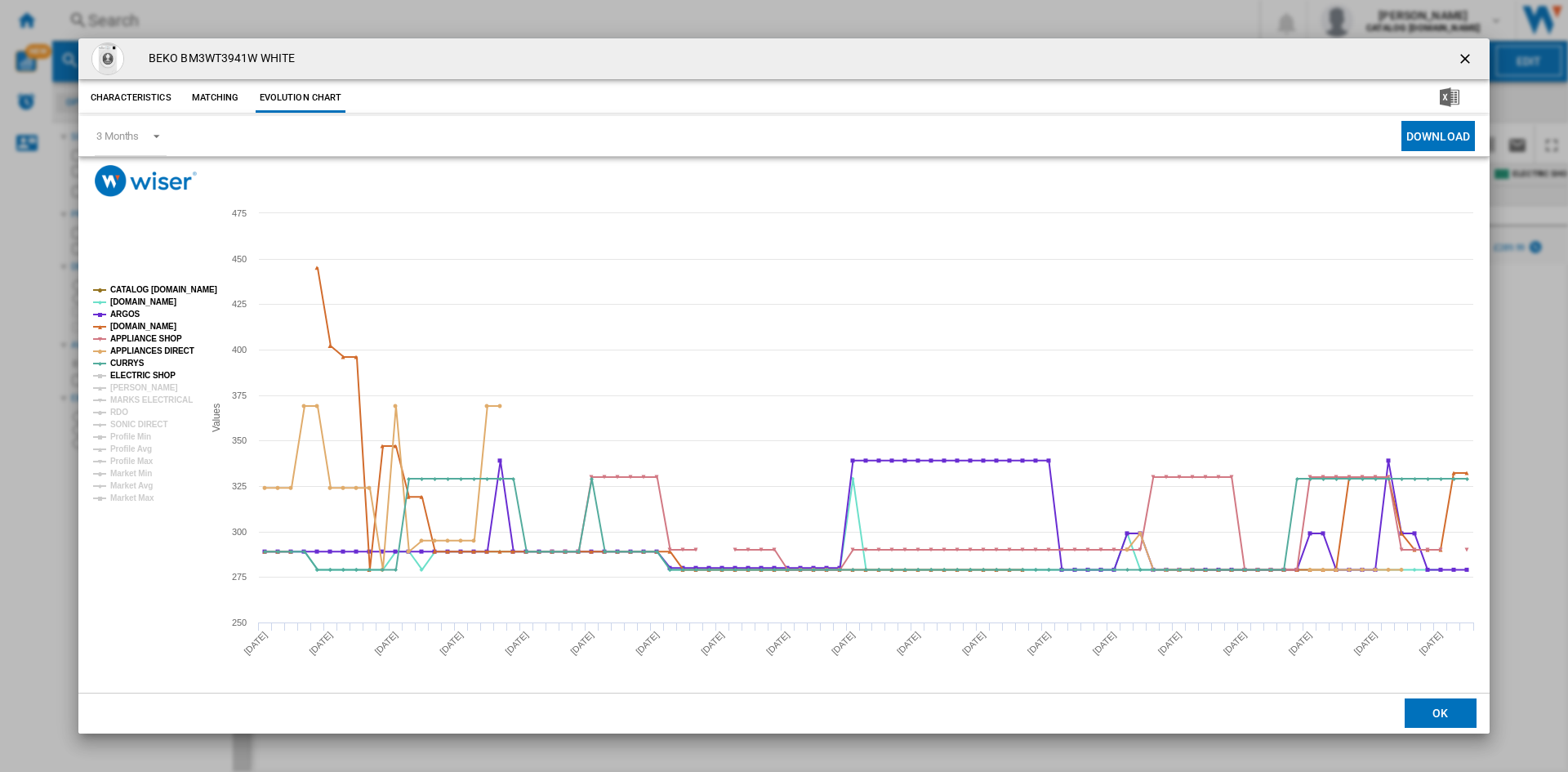
drag, startPoint x: 125, startPoint y: 373, endPoint x: 122, endPoint y: 390, distance: 17.3
click at [125, 374] on tspan "ELECTRIC SHOP" at bounding box center [142, 375] width 65 height 9
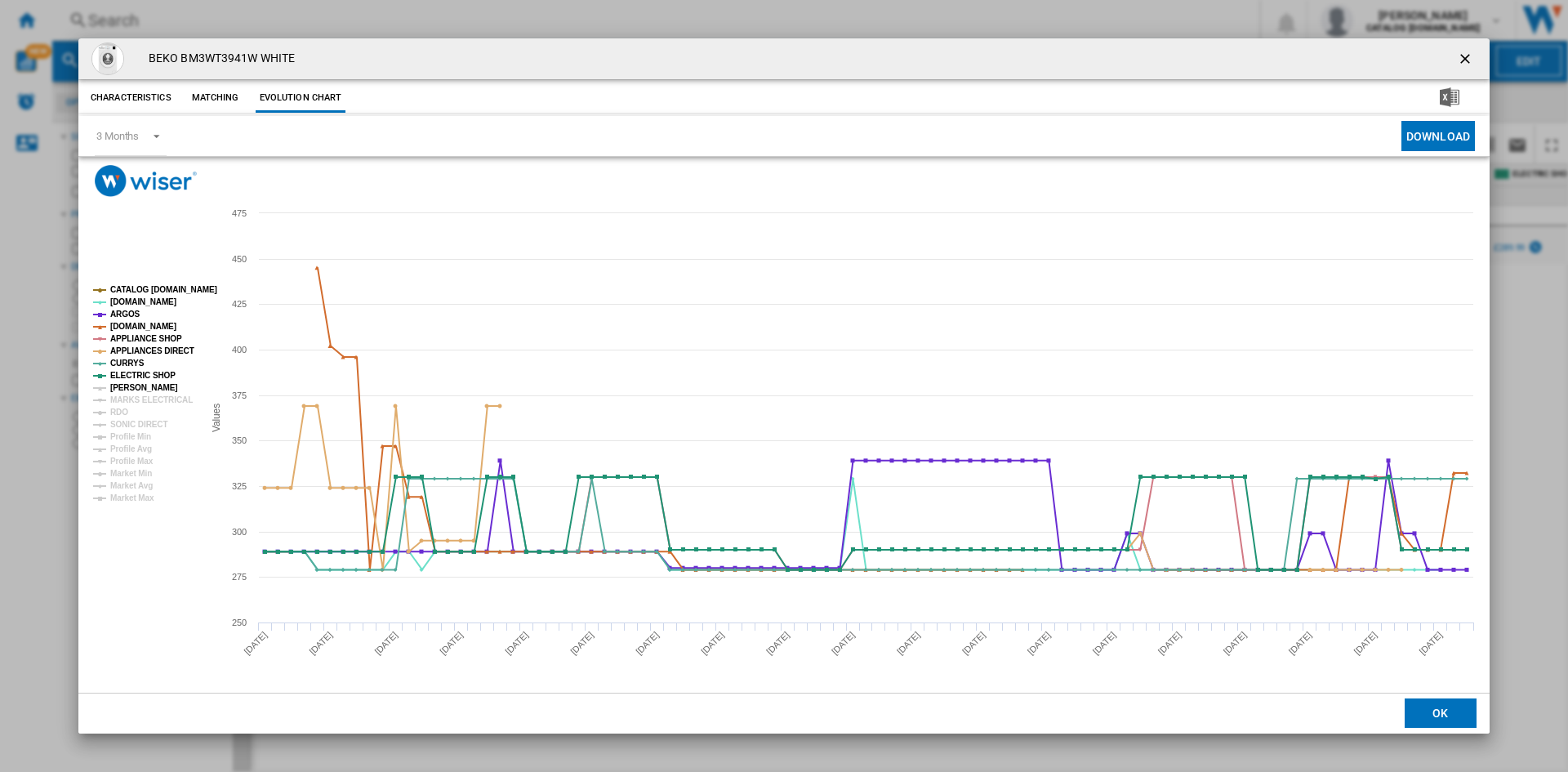
click at [122, 390] on tspan "[PERSON_NAME]" at bounding box center [144, 388] width 68 height 9
click at [123, 402] on tspan "MARKS ELECTRICAL" at bounding box center [151, 399] width 82 height 9
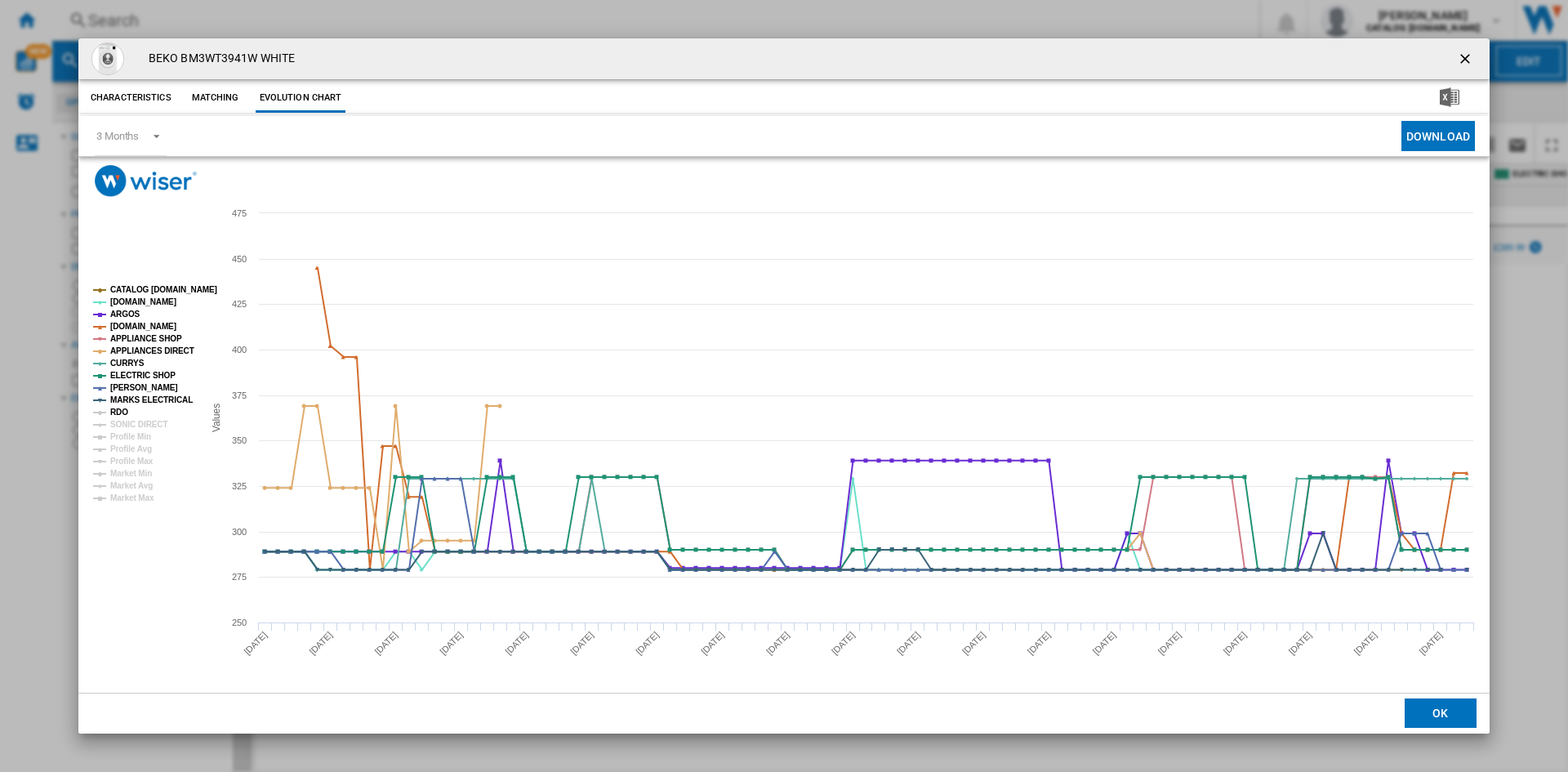
click at [119, 414] on tspan "RDO" at bounding box center [119, 412] width 18 height 9
click at [130, 424] on tspan "SONIC DIRECT" at bounding box center [138, 424] width 57 height 9
